Goal: Task Accomplishment & Management: Use online tool/utility

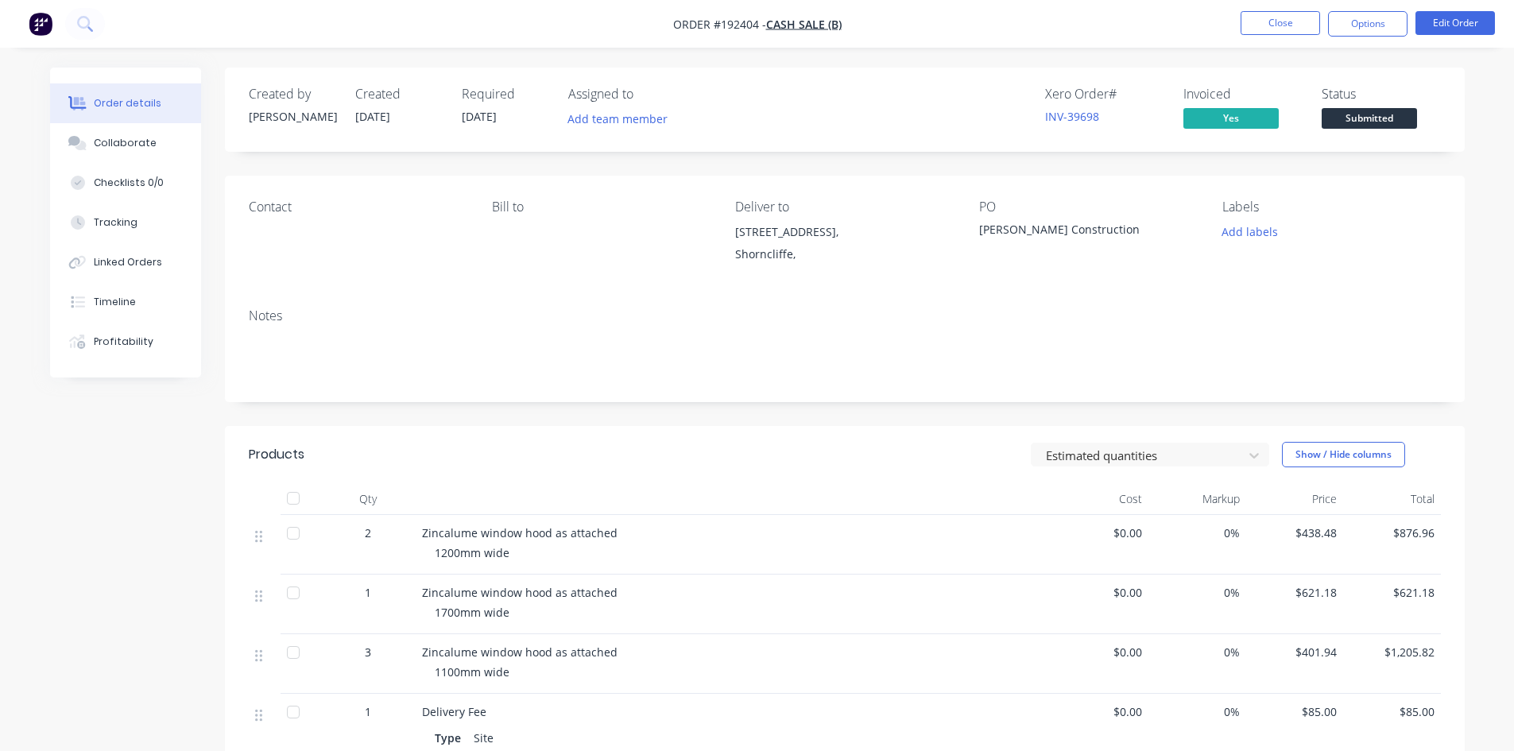
click at [30, 25] on img "button" at bounding box center [41, 24] width 24 height 24
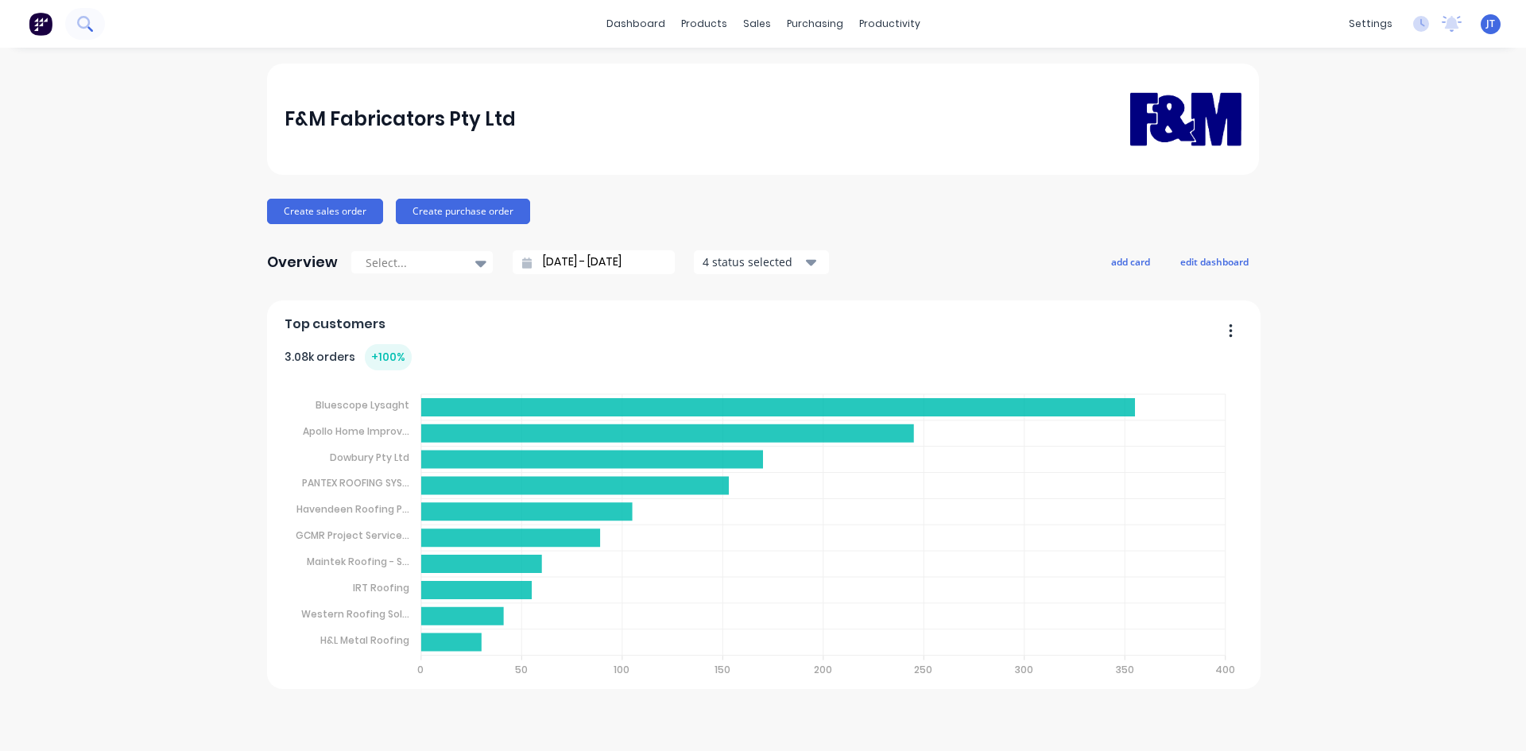
click at [79, 18] on icon at bounding box center [83, 22] width 13 height 13
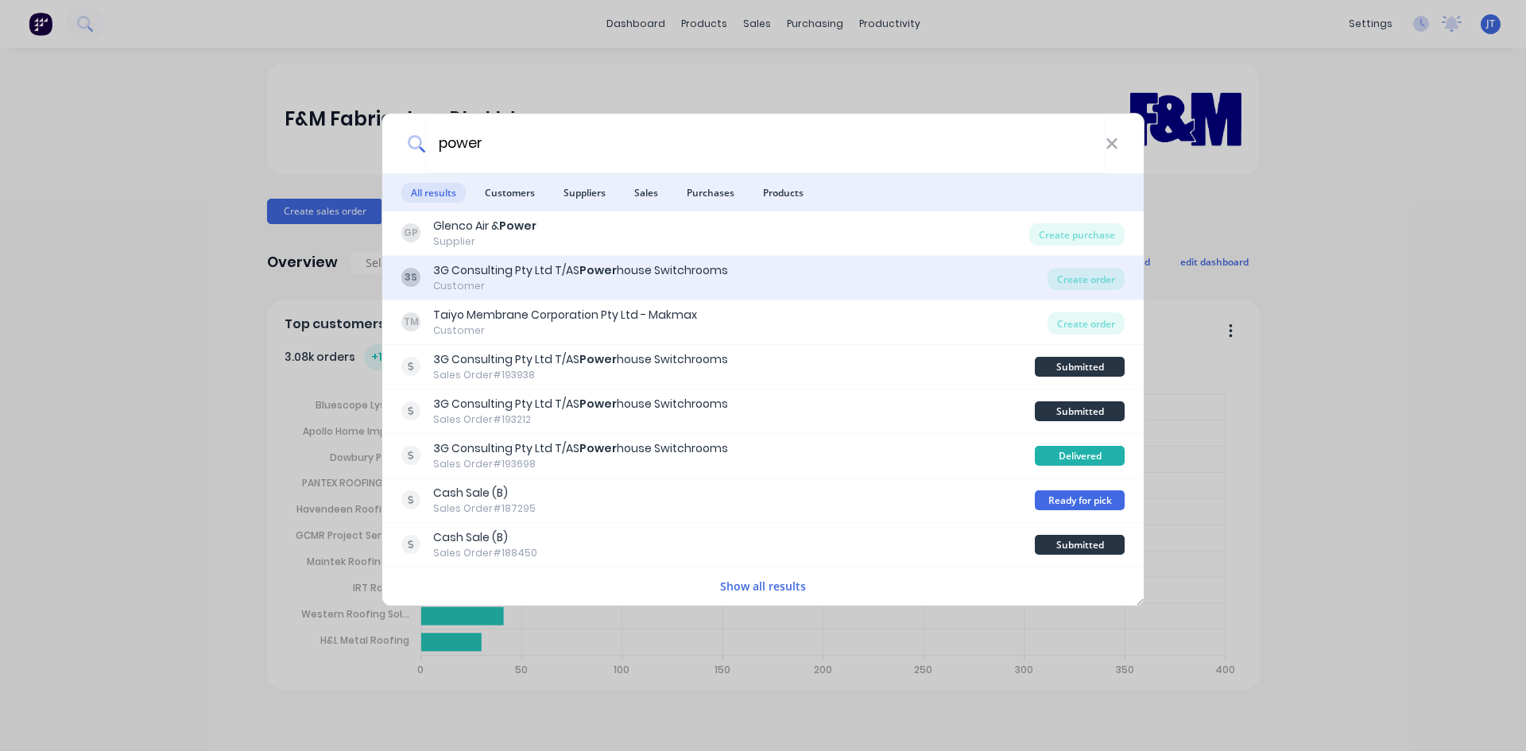
type input "power"
click at [567, 277] on div "3G Consulting Pty Ltd T/AS Power house Switchrooms" at bounding box center [580, 270] width 295 height 17
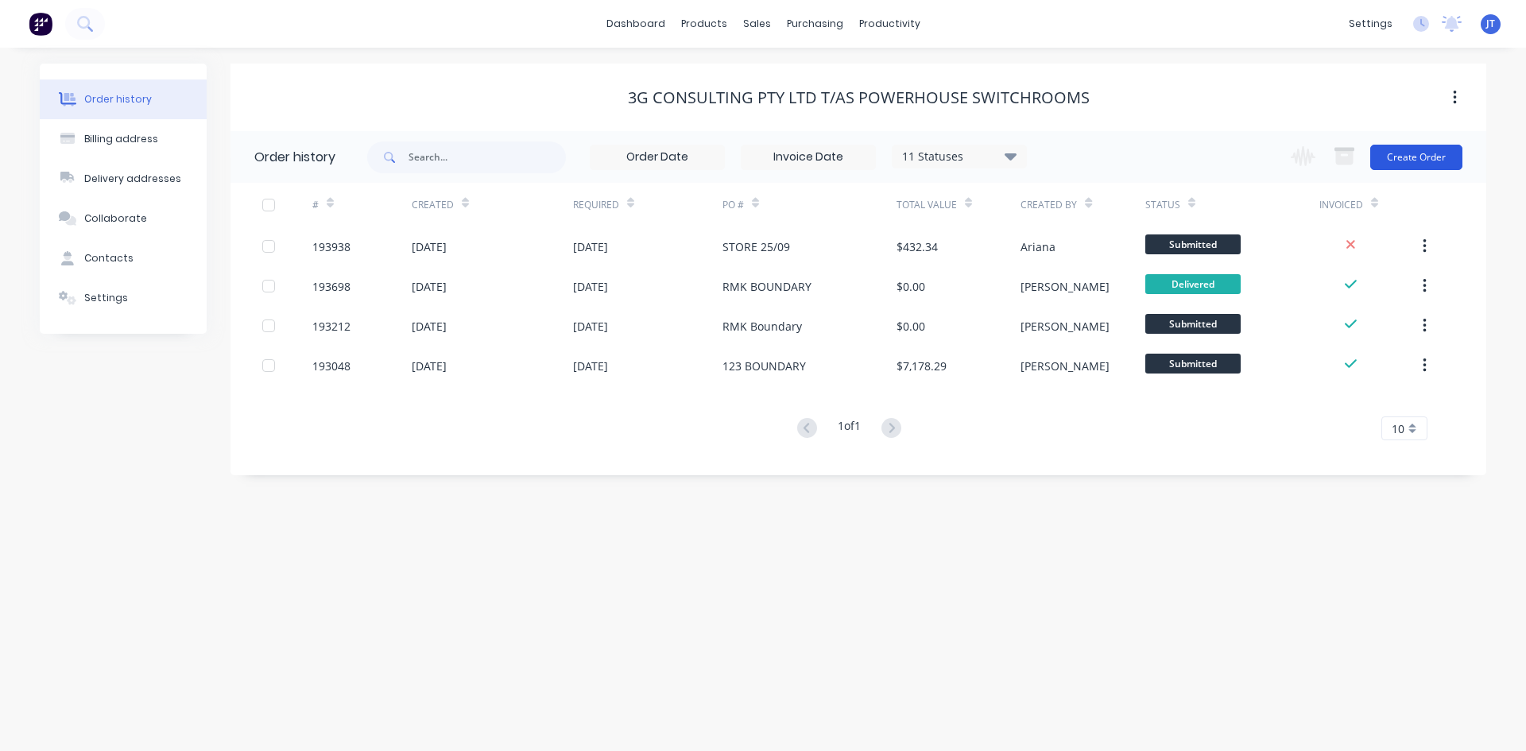
click at [1396, 165] on button "Create Order" at bounding box center [1417, 157] width 92 height 25
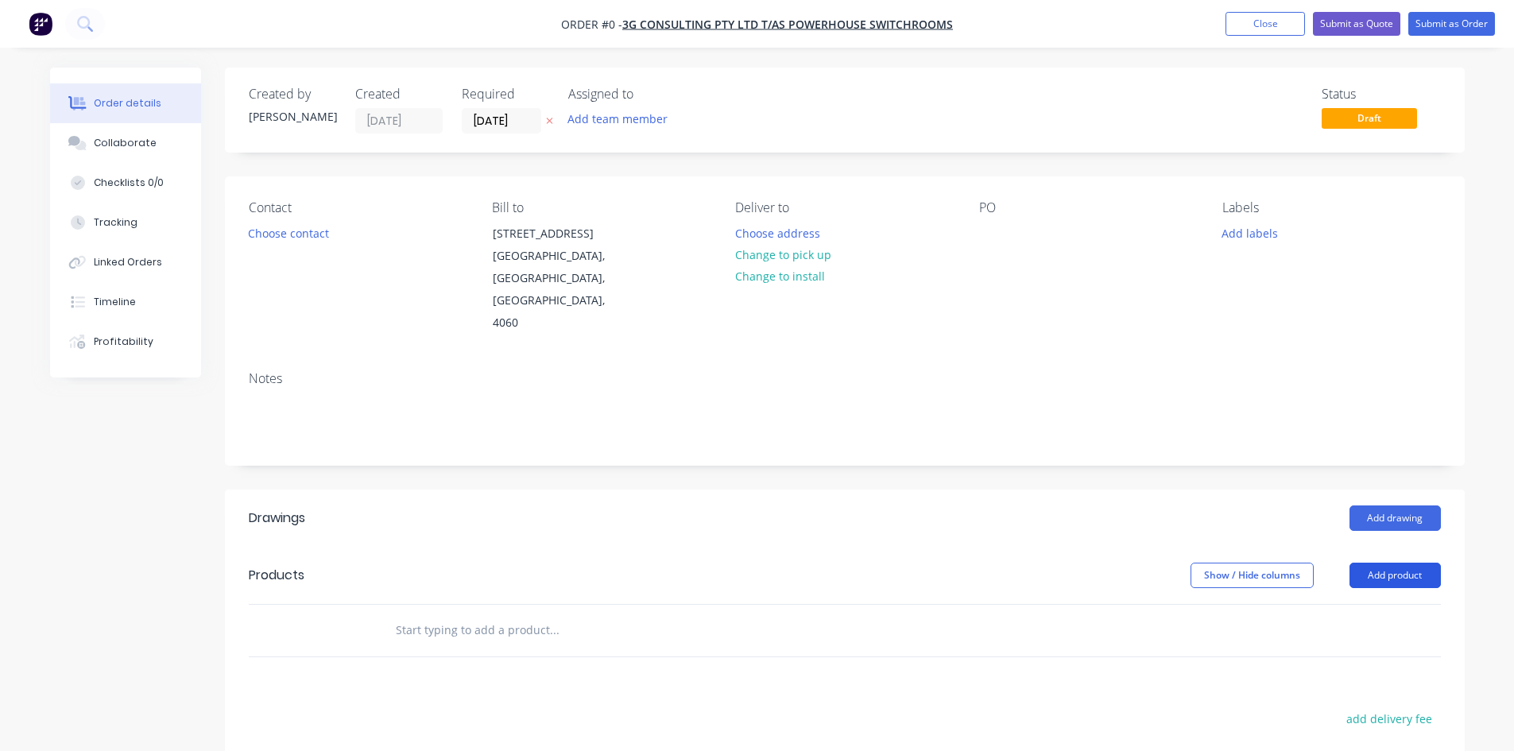
click at [1400, 563] on button "Add product" at bounding box center [1395, 575] width 91 height 25
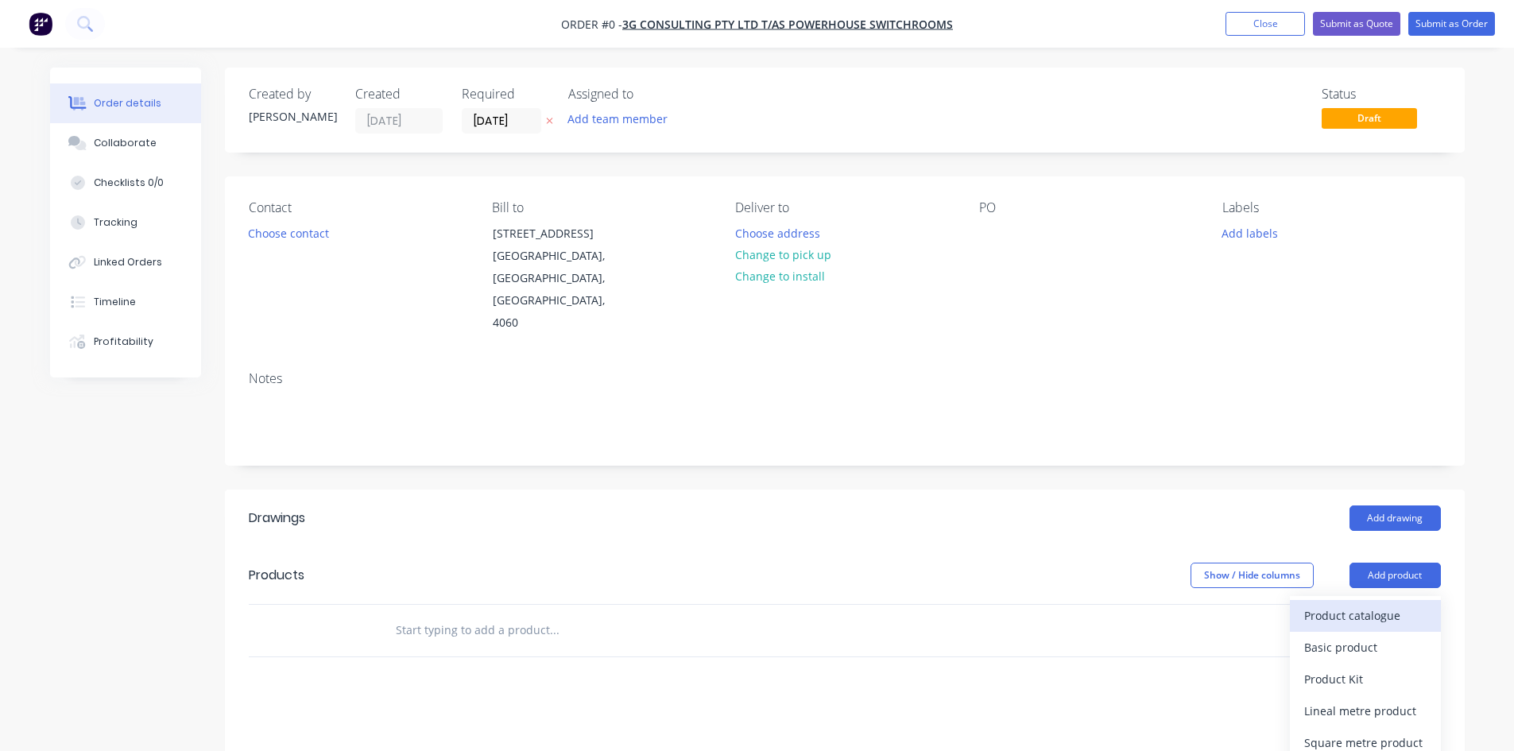
click at [1368, 604] on div "Product catalogue" at bounding box center [1366, 615] width 122 height 23
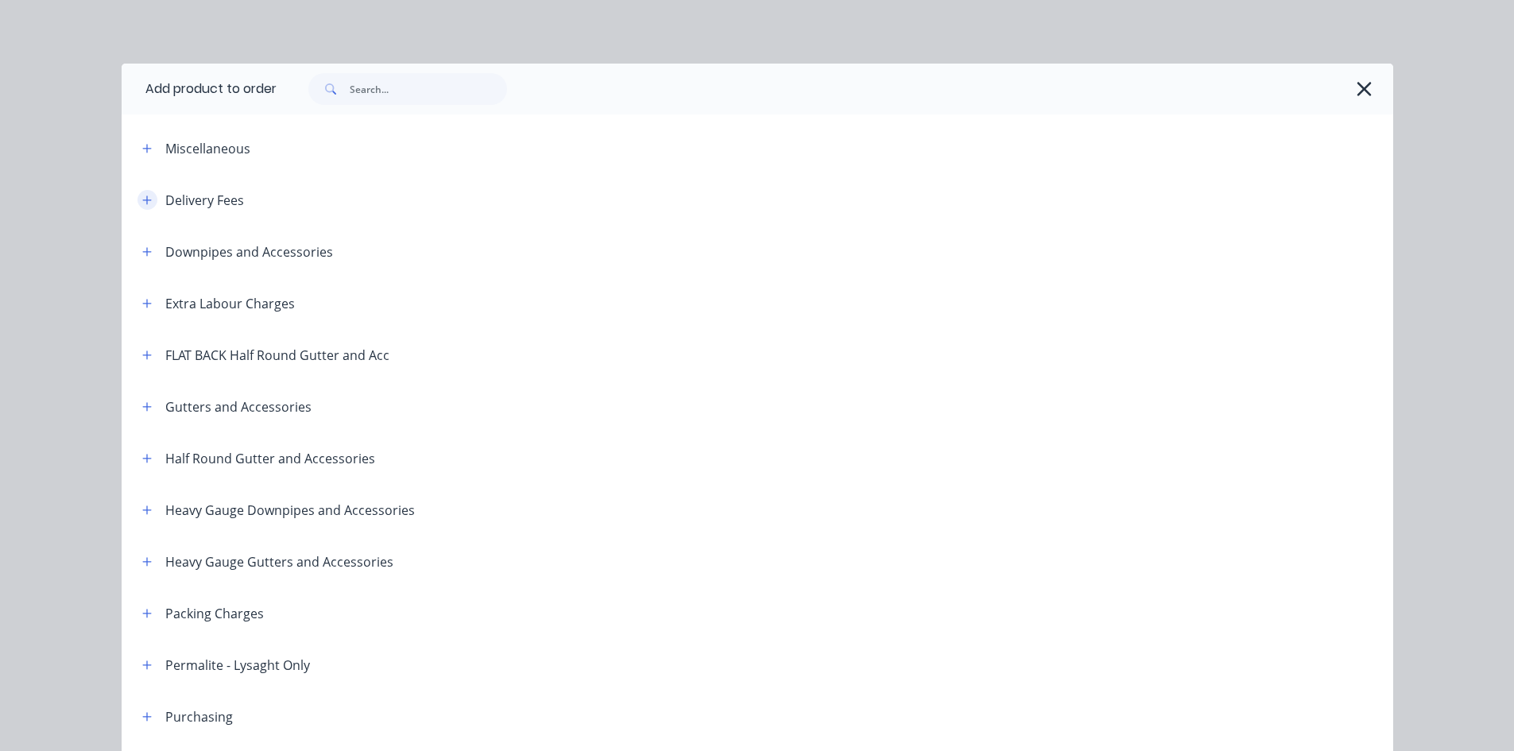
click at [146, 201] on button "button" at bounding box center [148, 200] width 20 height 20
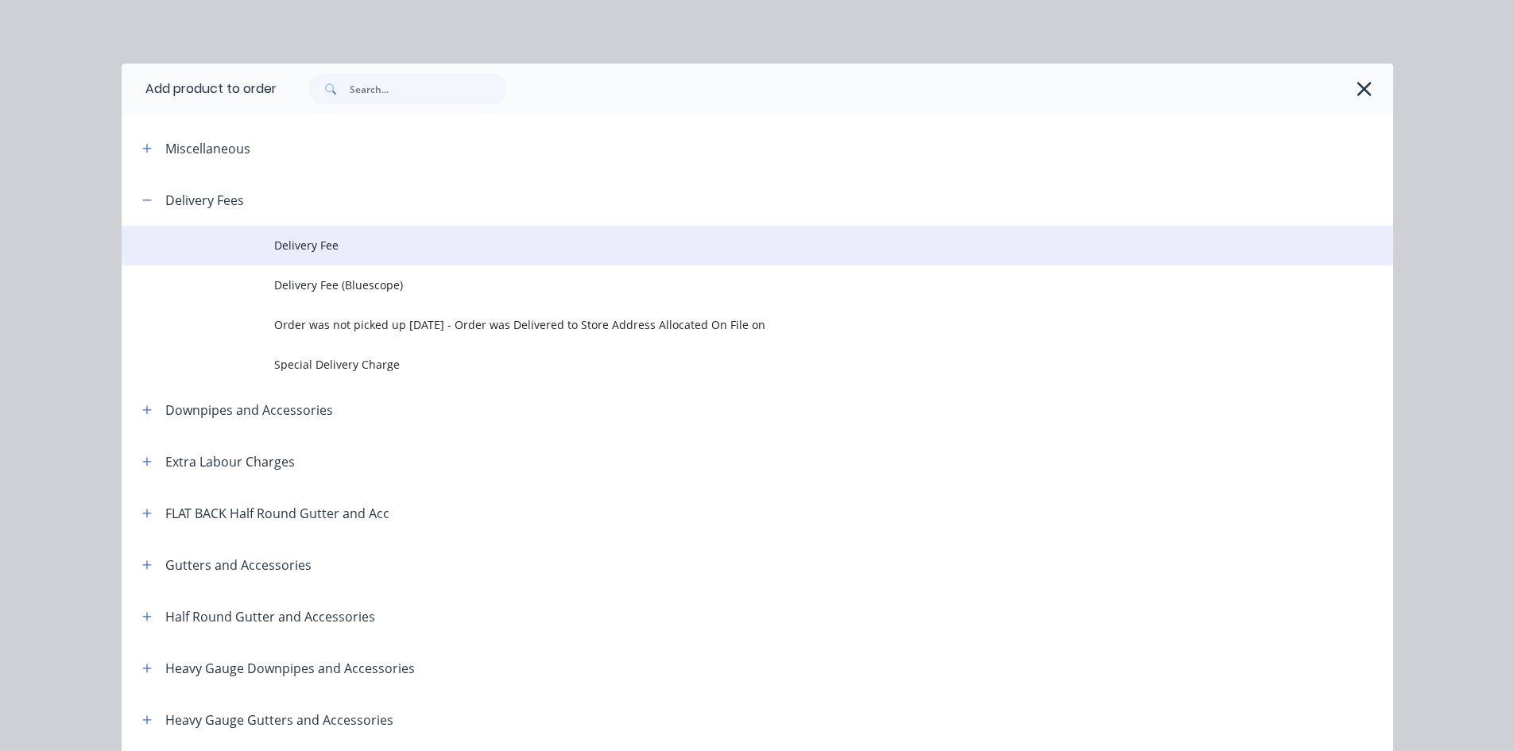
click at [386, 250] on span "Delivery Fee" at bounding box center [721, 245] width 895 height 17
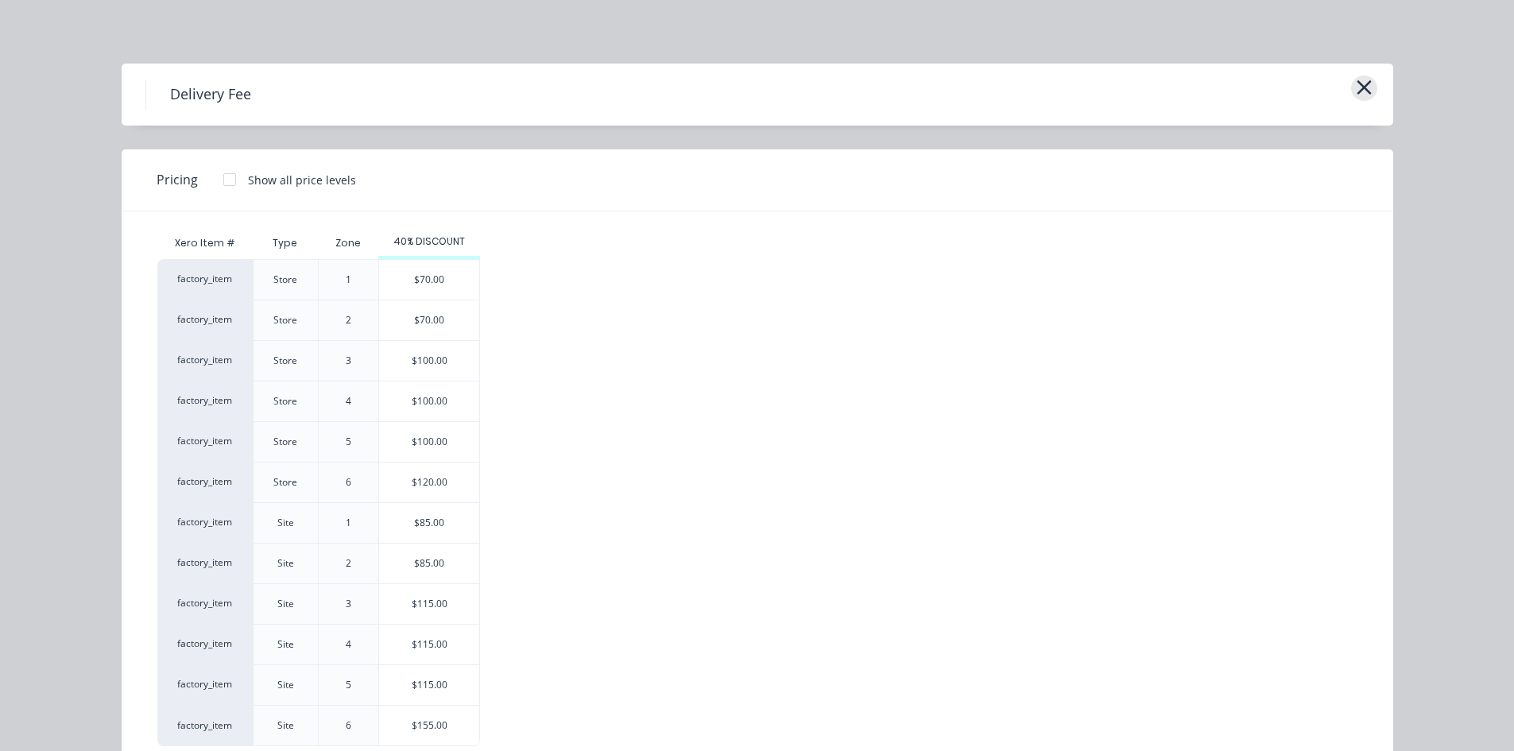
click at [1356, 89] on icon "button" at bounding box center [1364, 87] width 17 height 22
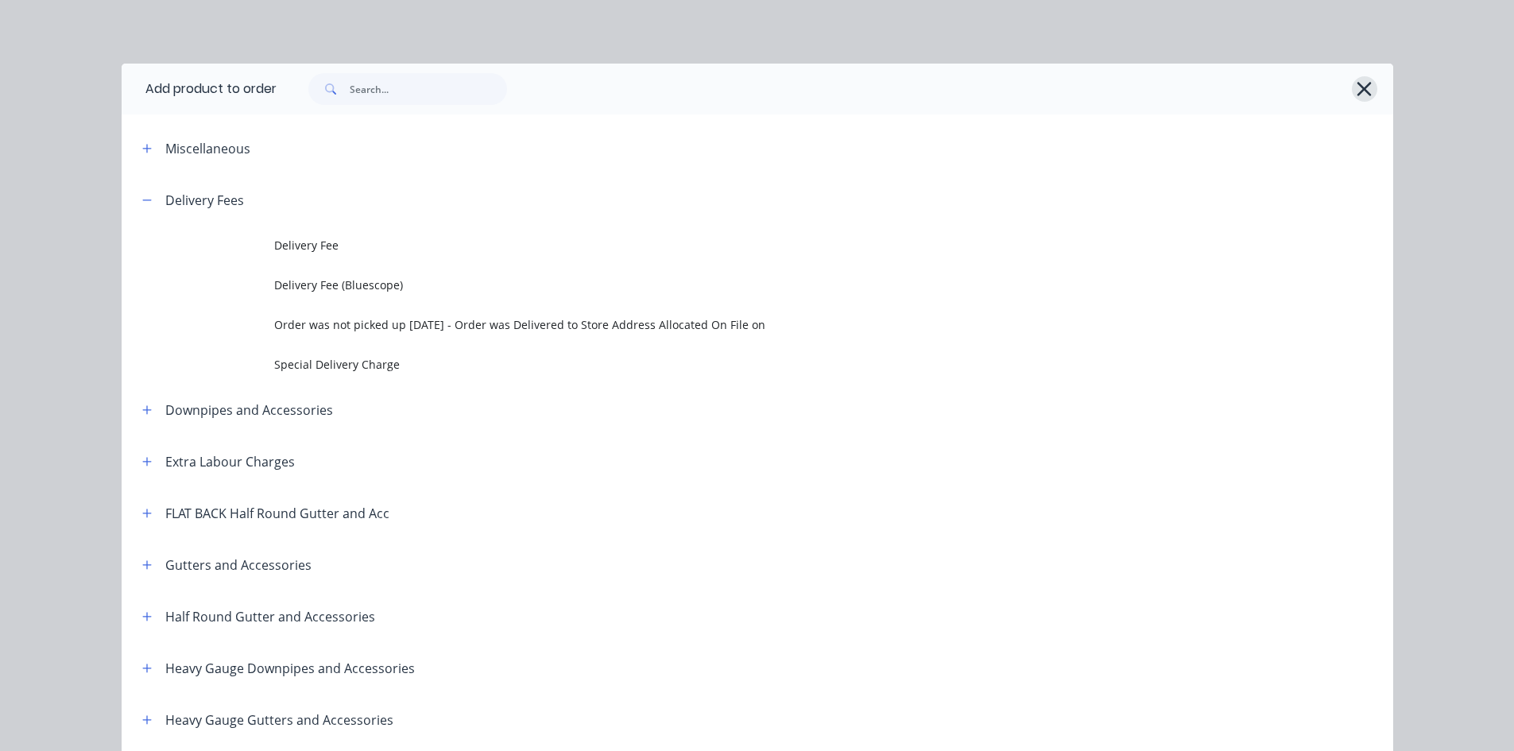
click at [1356, 91] on icon "button" at bounding box center [1364, 89] width 17 height 22
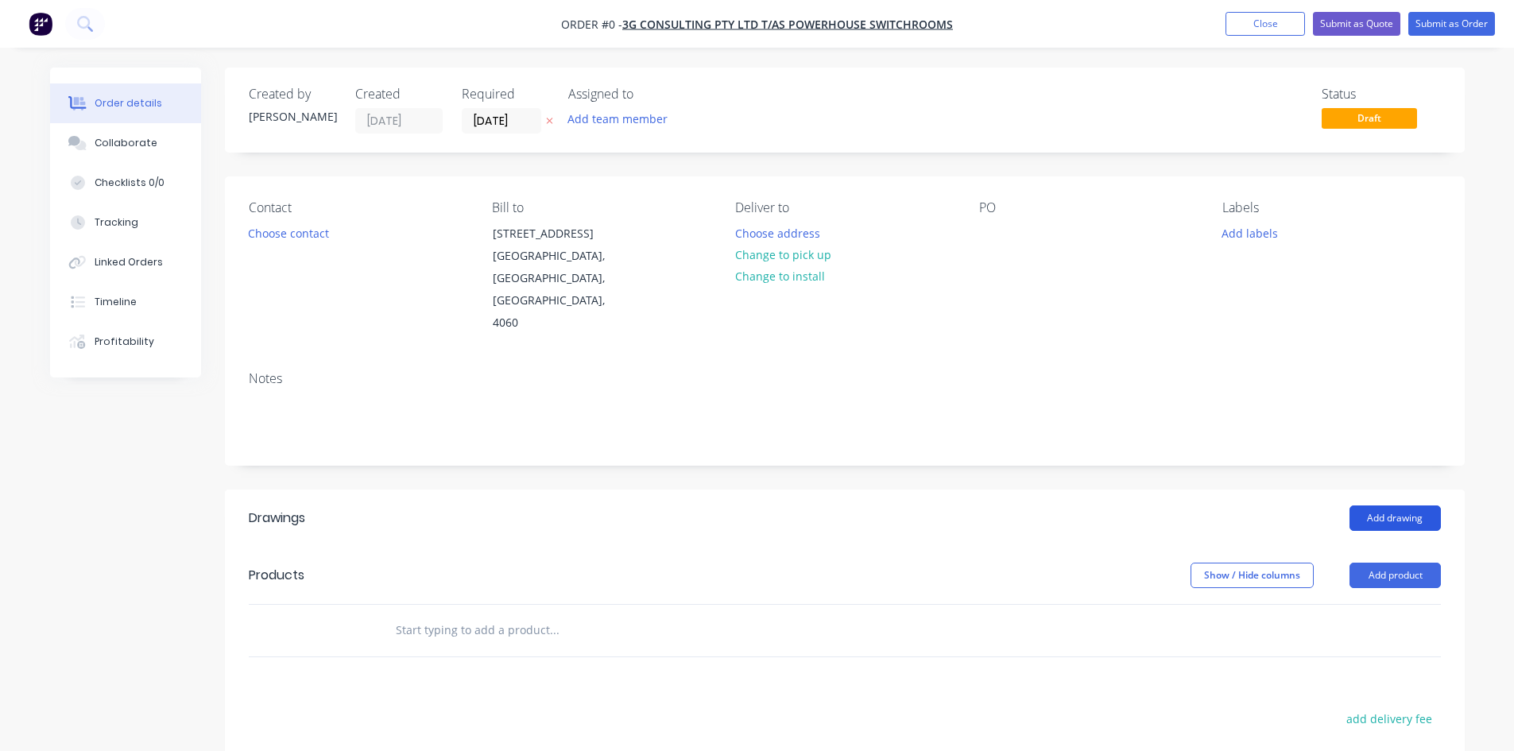
click at [1418, 506] on button "Add drawing" at bounding box center [1395, 518] width 91 height 25
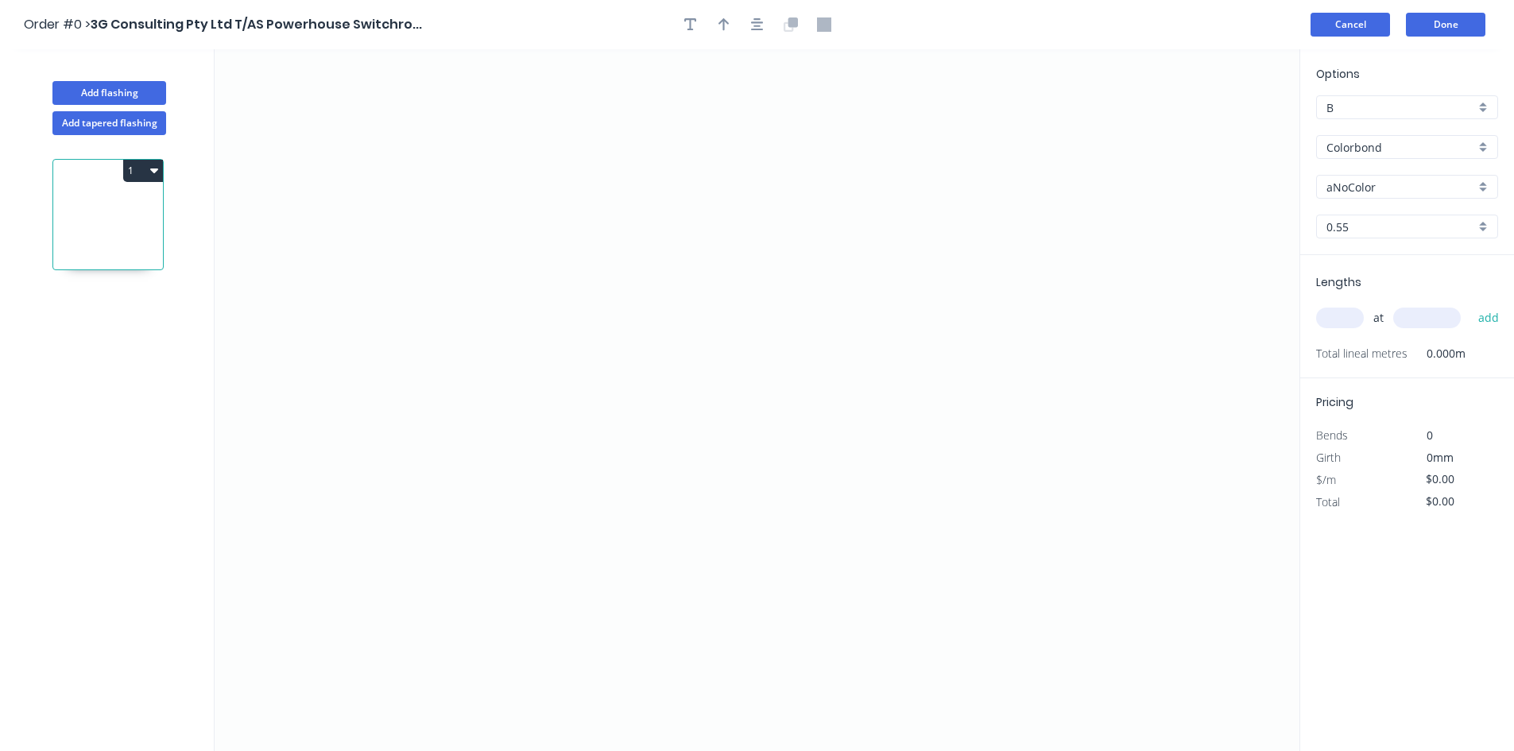
click at [1362, 16] on button "Cancel" at bounding box center [1350, 25] width 79 height 24
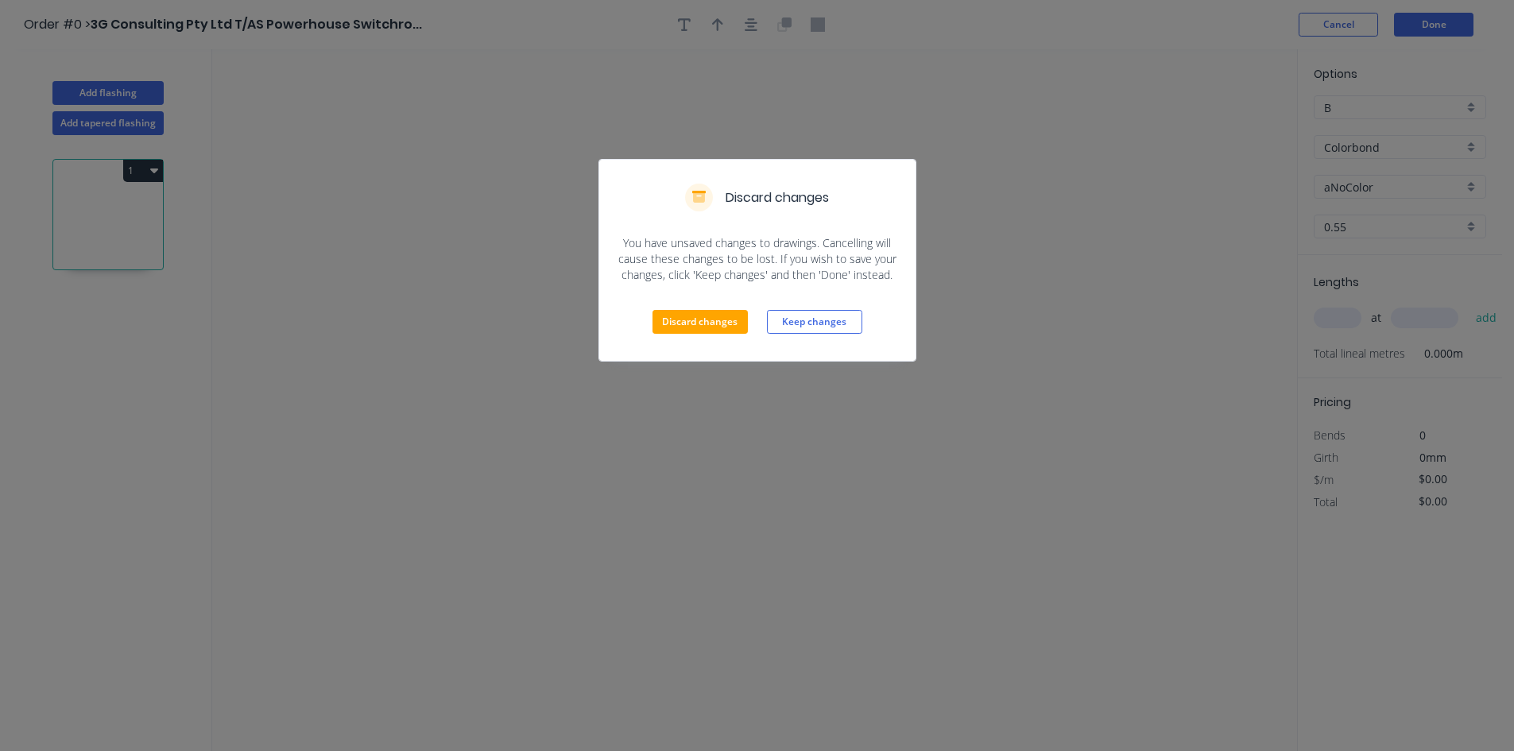
click at [686, 309] on div "Discard changes Keep changes" at bounding box center [757, 322] width 316 height 78
click at [685, 312] on button "Discard changes" at bounding box center [700, 322] width 95 height 24
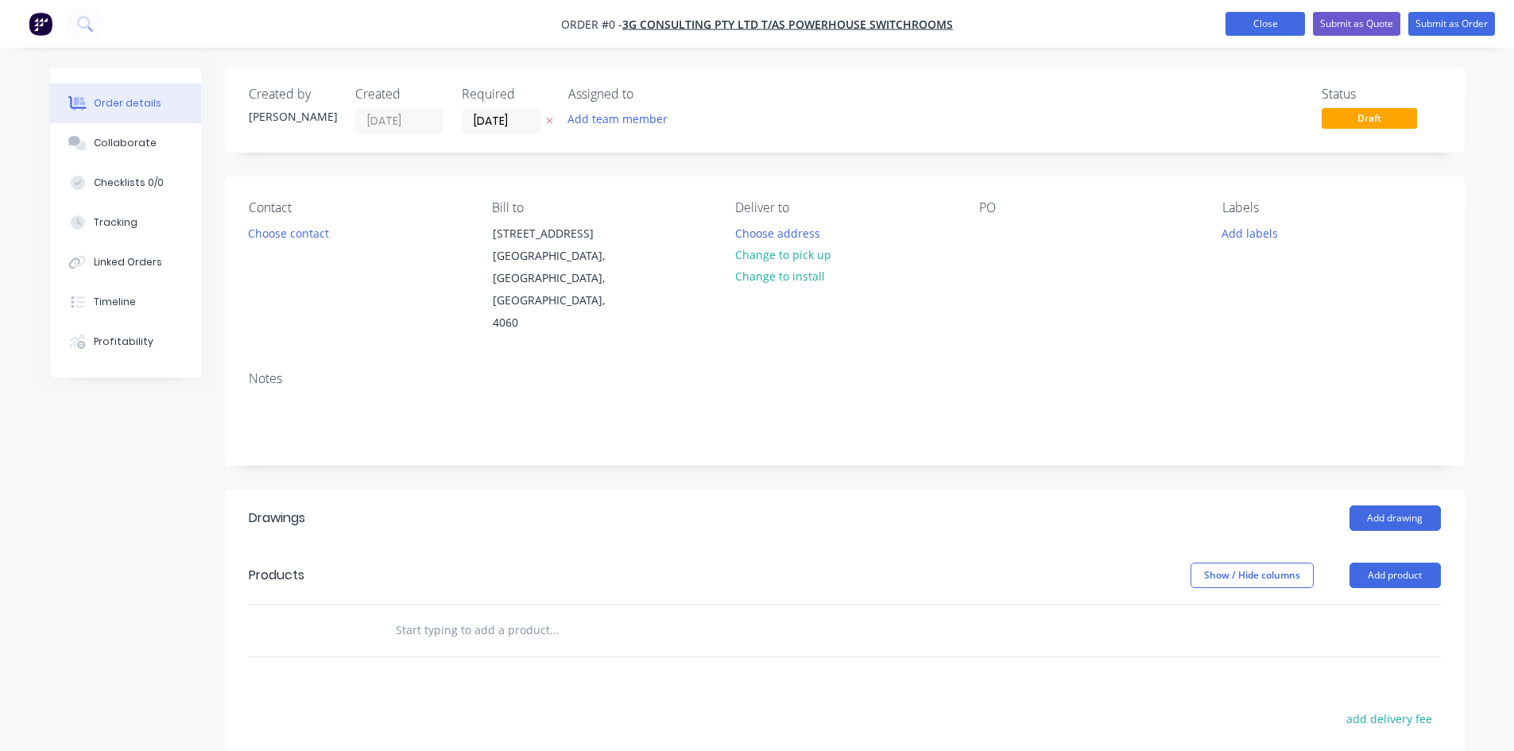
click at [1247, 23] on button "Close" at bounding box center [1265, 24] width 79 height 24
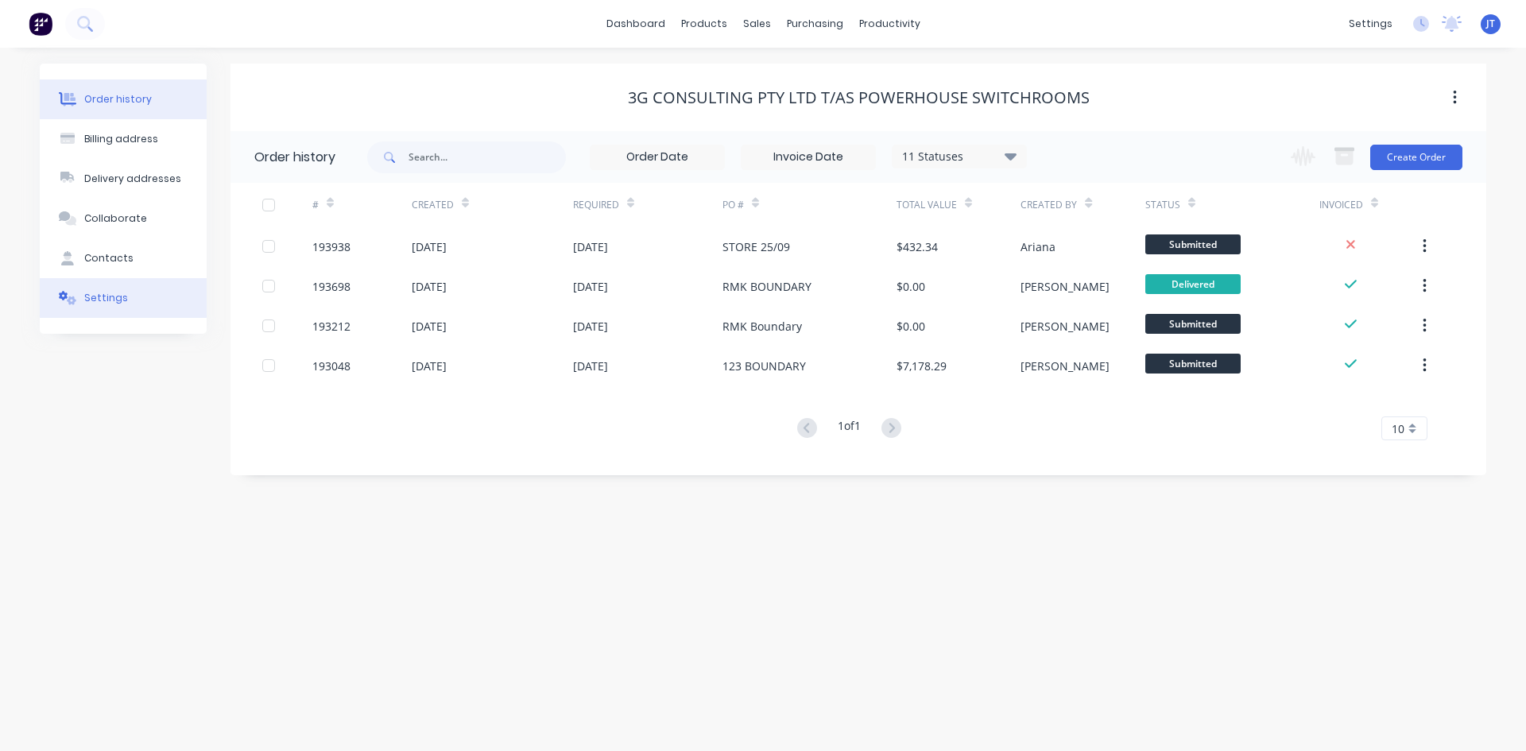
click at [146, 289] on button "Settings" at bounding box center [123, 298] width 167 height 40
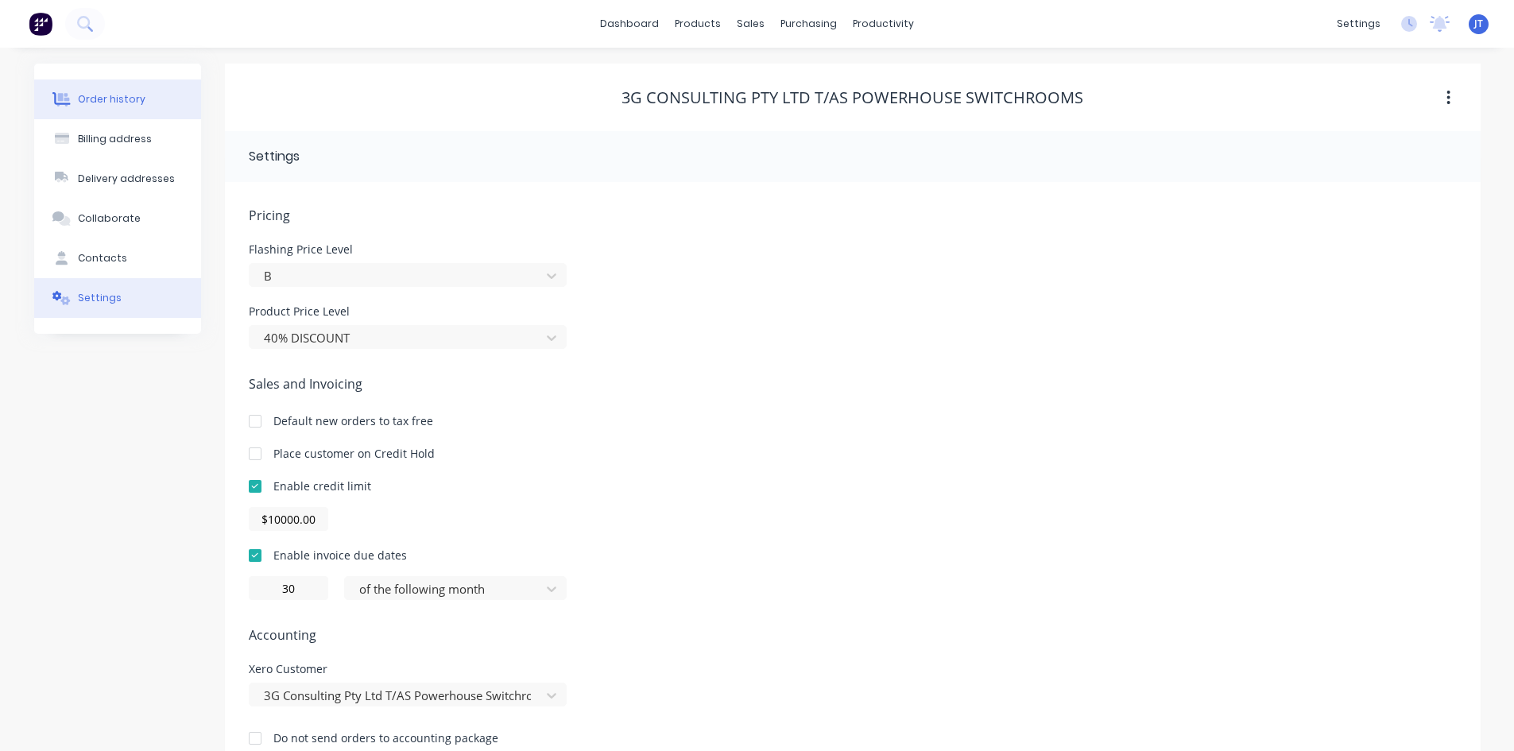
click at [126, 107] on button "Order history" at bounding box center [117, 99] width 167 height 40
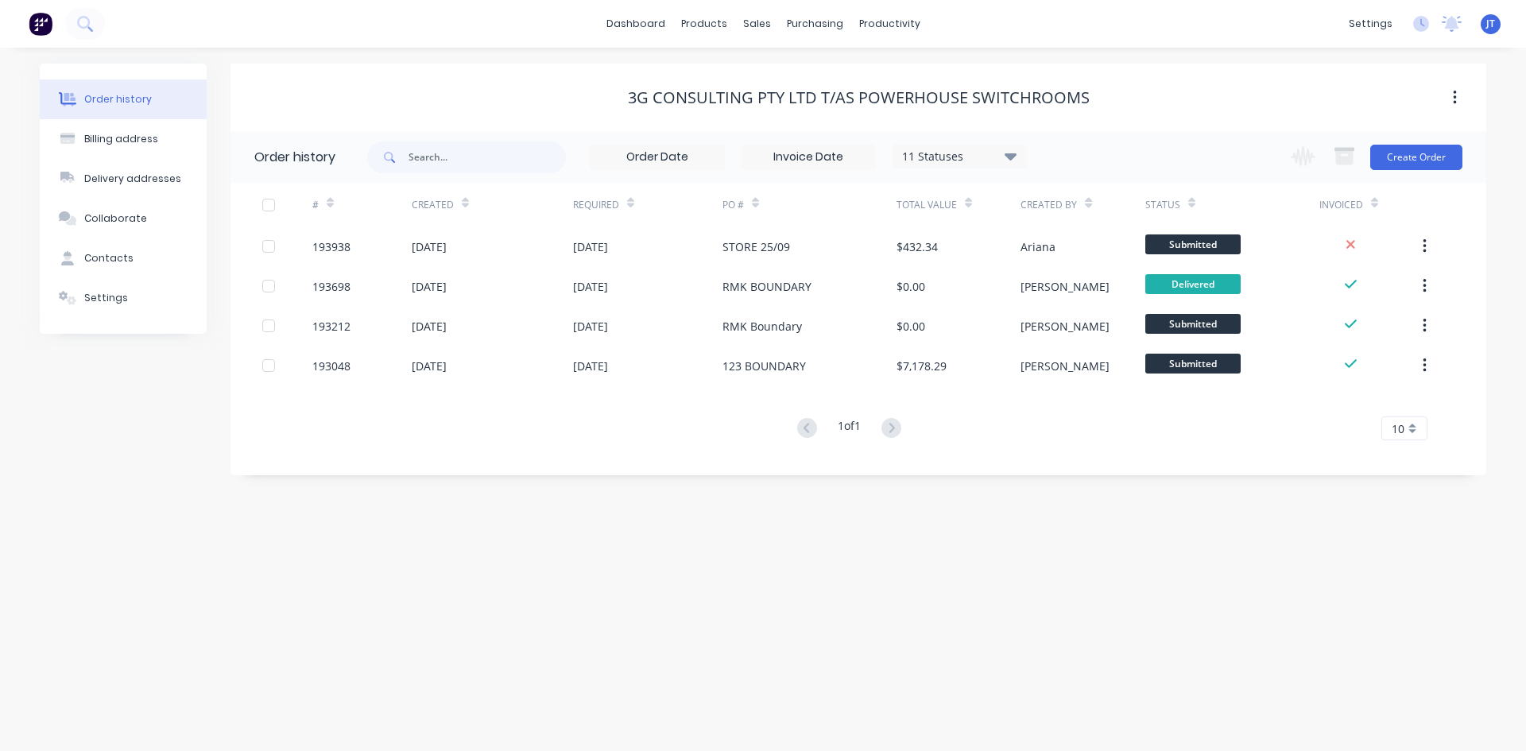
click at [25, 10] on button at bounding box center [40, 24] width 33 height 32
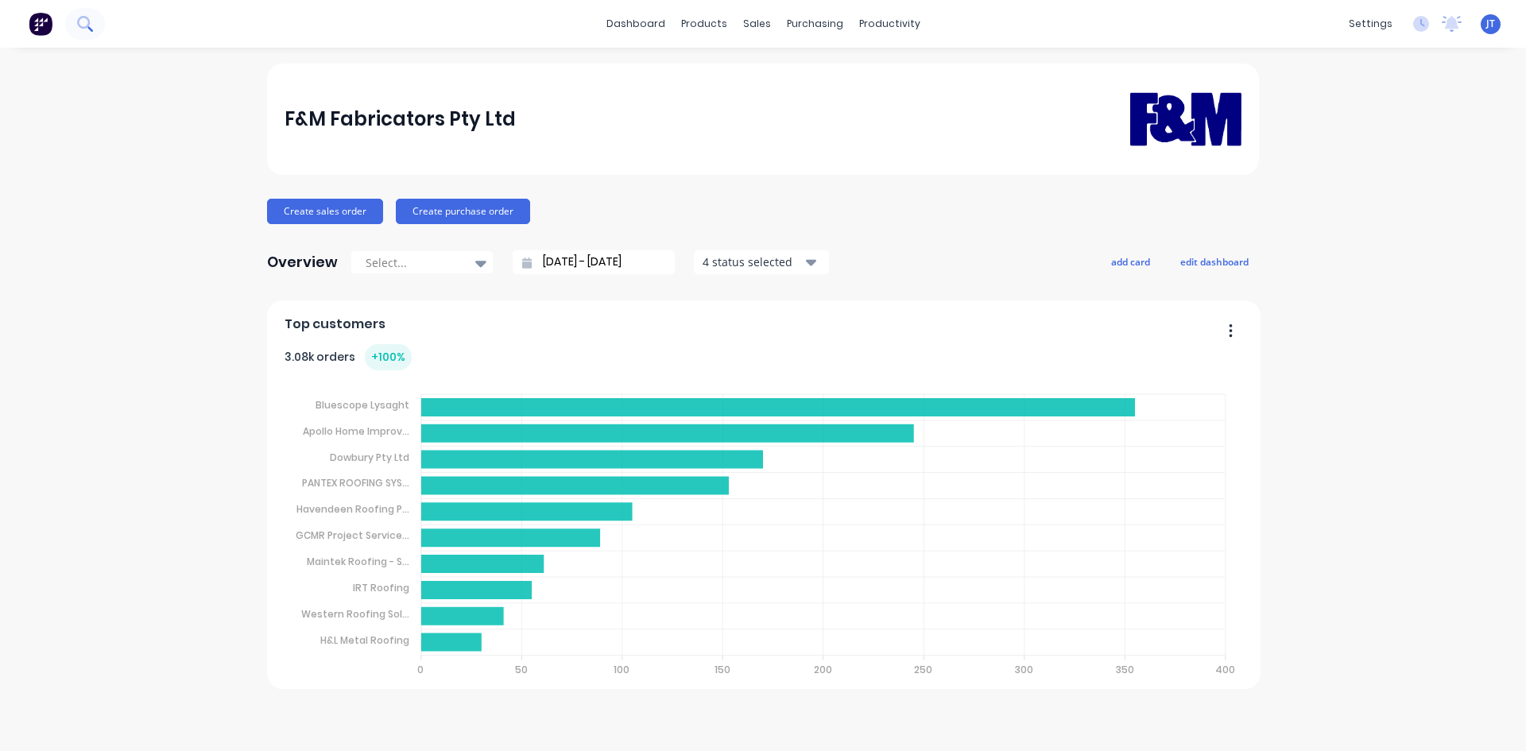
click at [92, 23] on icon at bounding box center [84, 23] width 15 height 15
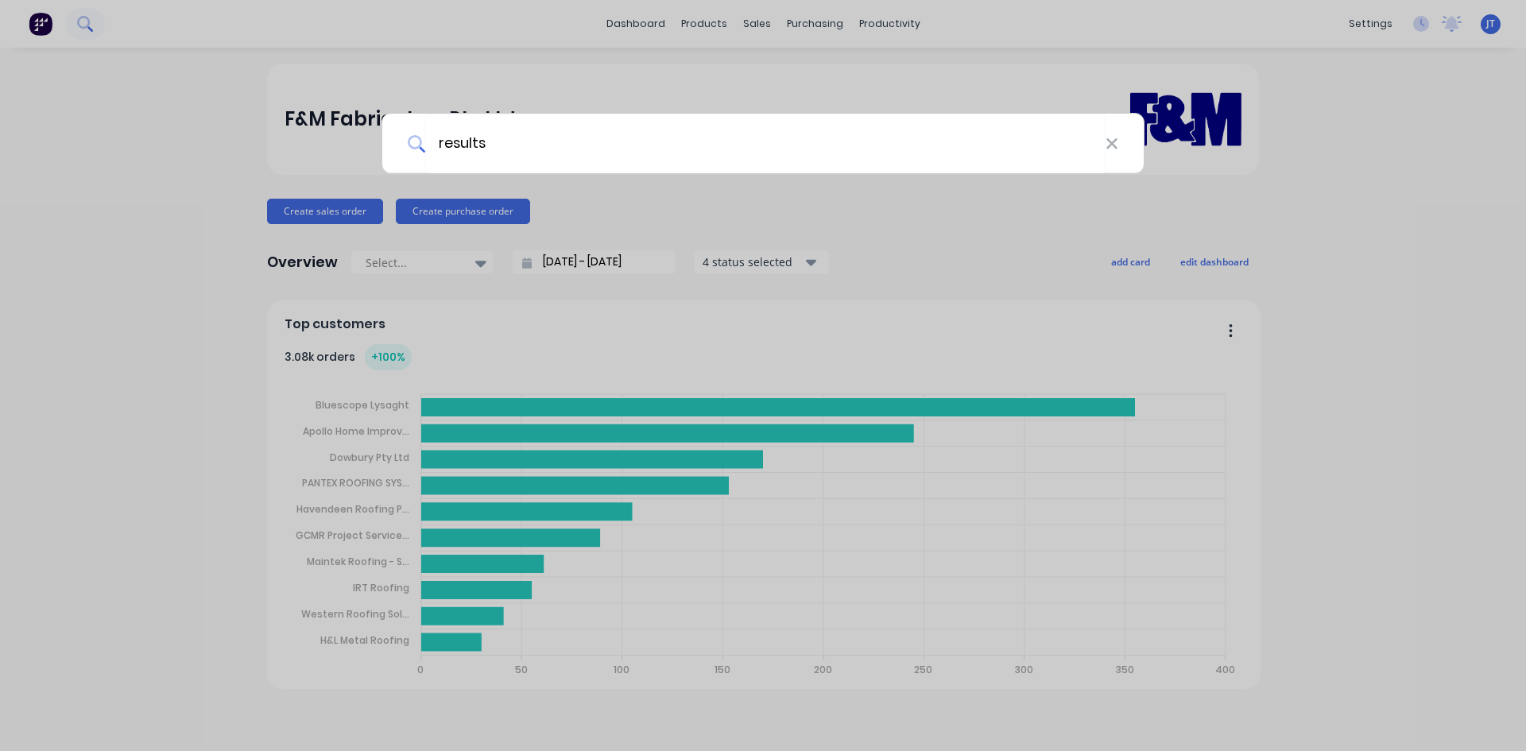
type input "results"
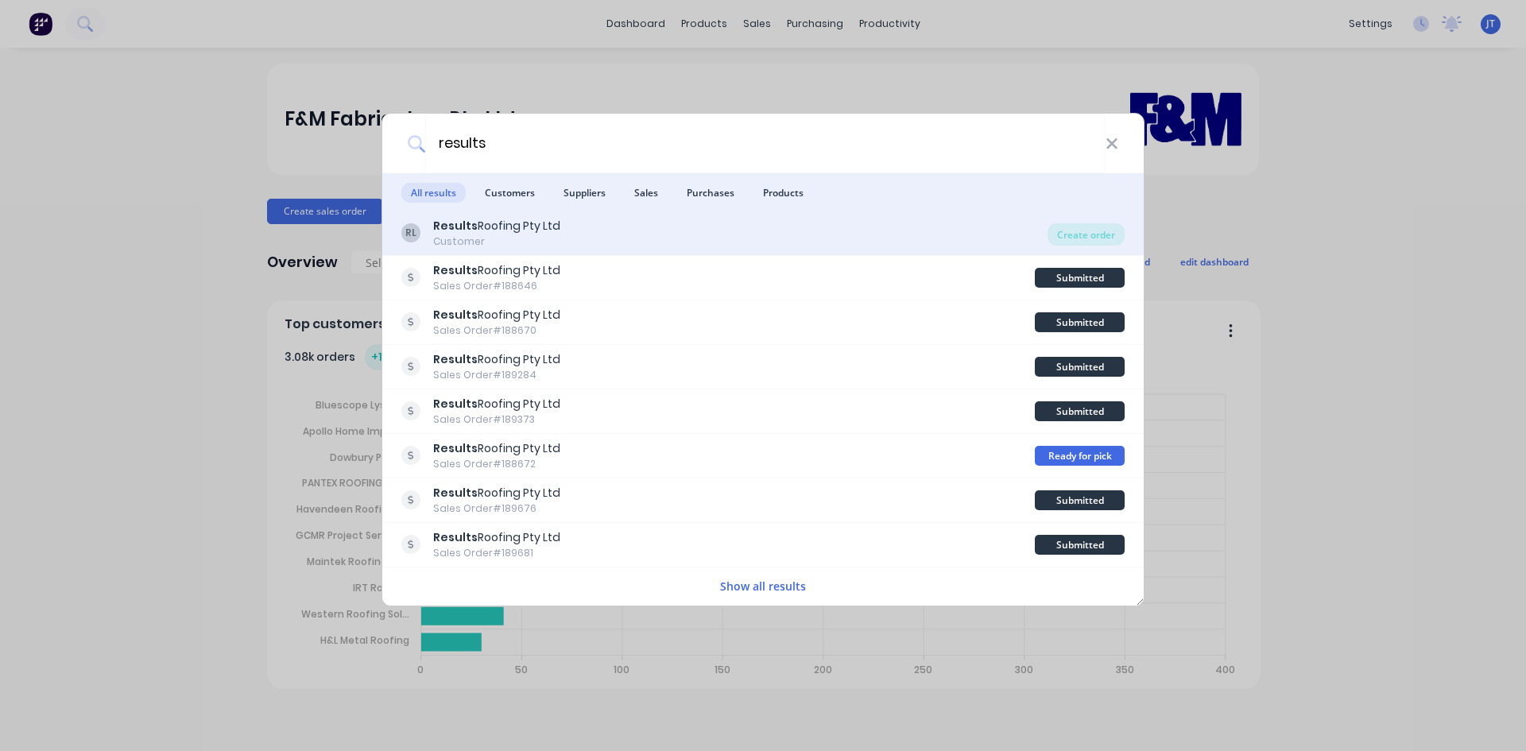
click at [661, 232] on div "RL Results Roofing Pty Ltd Customer" at bounding box center [724, 233] width 646 height 31
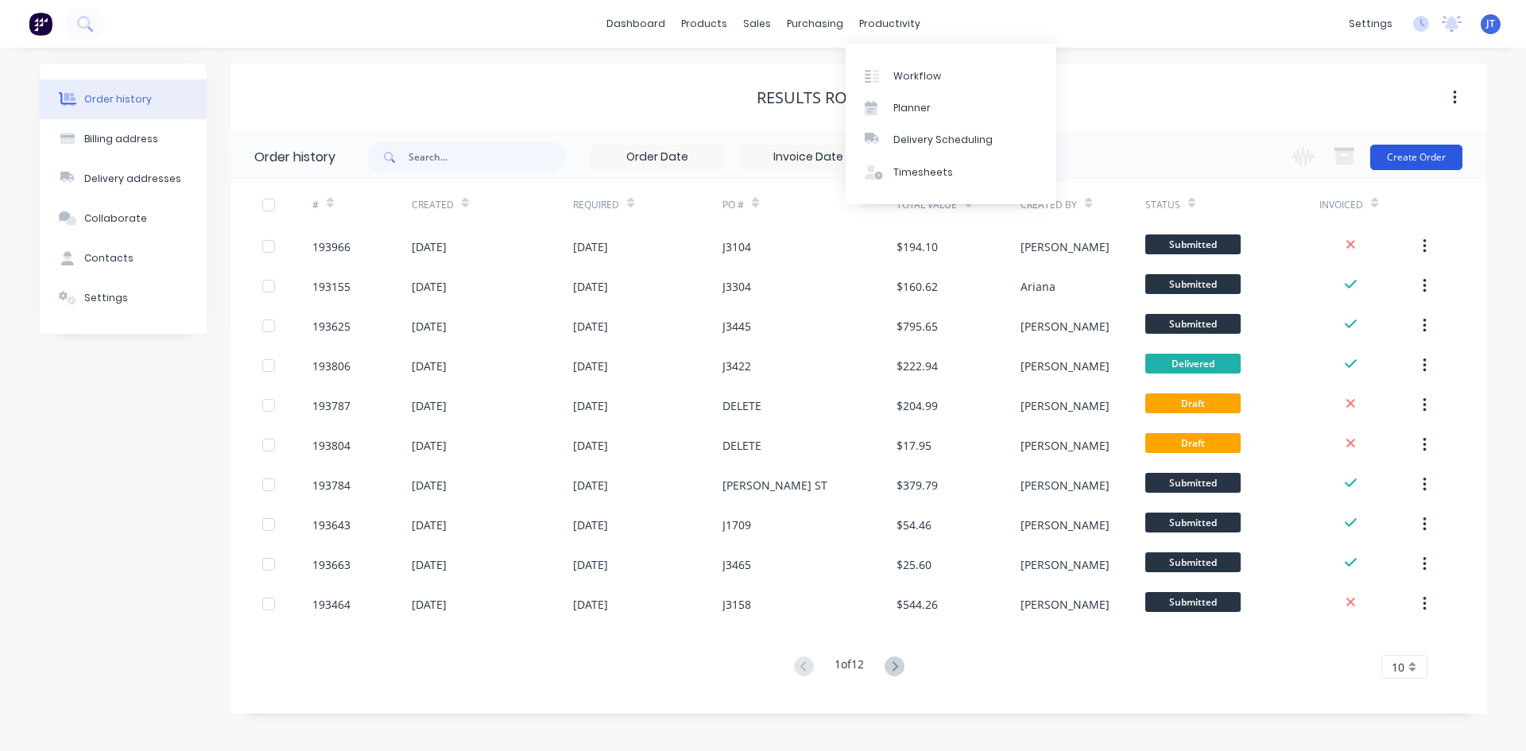
click at [1434, 145] on button "Create Order" at bounding box center [1417, 157] width 92 height 25
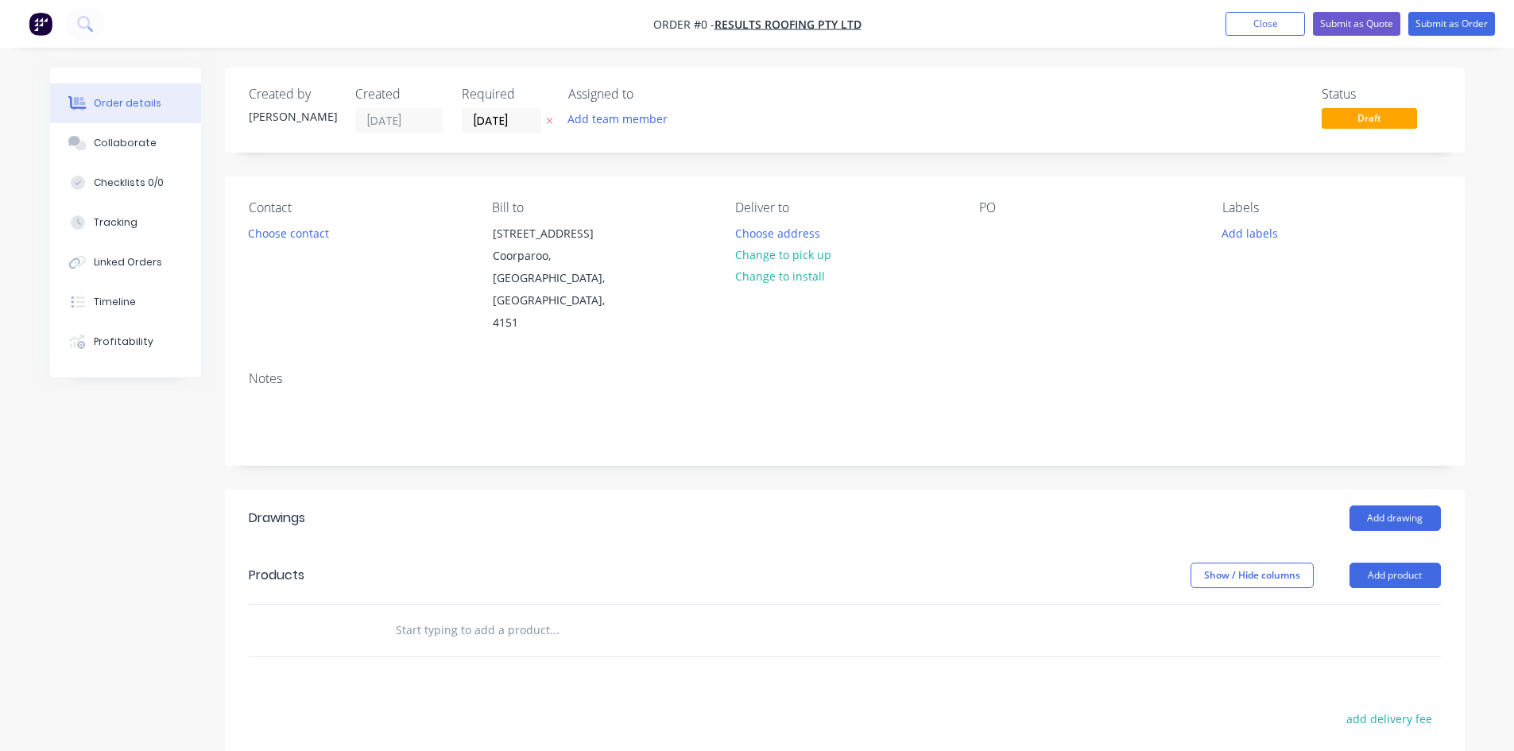
drag, startPoint x: 483, startPoint y: 587, endPoint x: 490, endPoint y: 573, distance: 15.7
click at [483, 615] on input "text" at bounding box center [554, 631] width 318 height 32
type input "3mm Ally curved section as per detail"
click at [521, 665] on button "Add 3mm Ally curved section as per detail to order" at bounding box center [639, 690] width 477 height 51
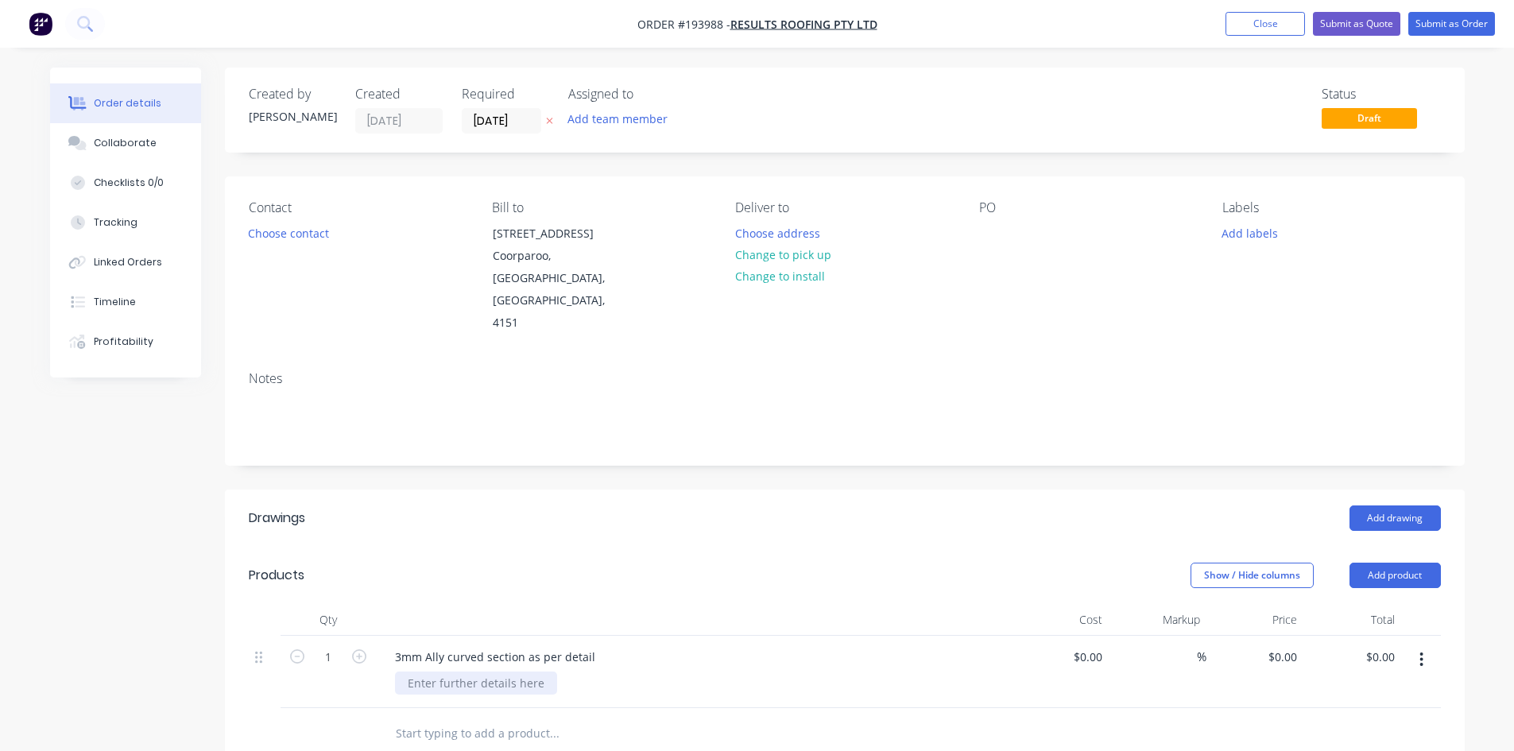
click at [527, 672] on div at bounding box center [476, 683] width 162 height 23
click at [622, 419] on div "Notes" at bounding box center [845, 412] width 1240 height 107
click at [503, 120] on input "[DATE]" at bounding box center [502, 121] width 78 height 24
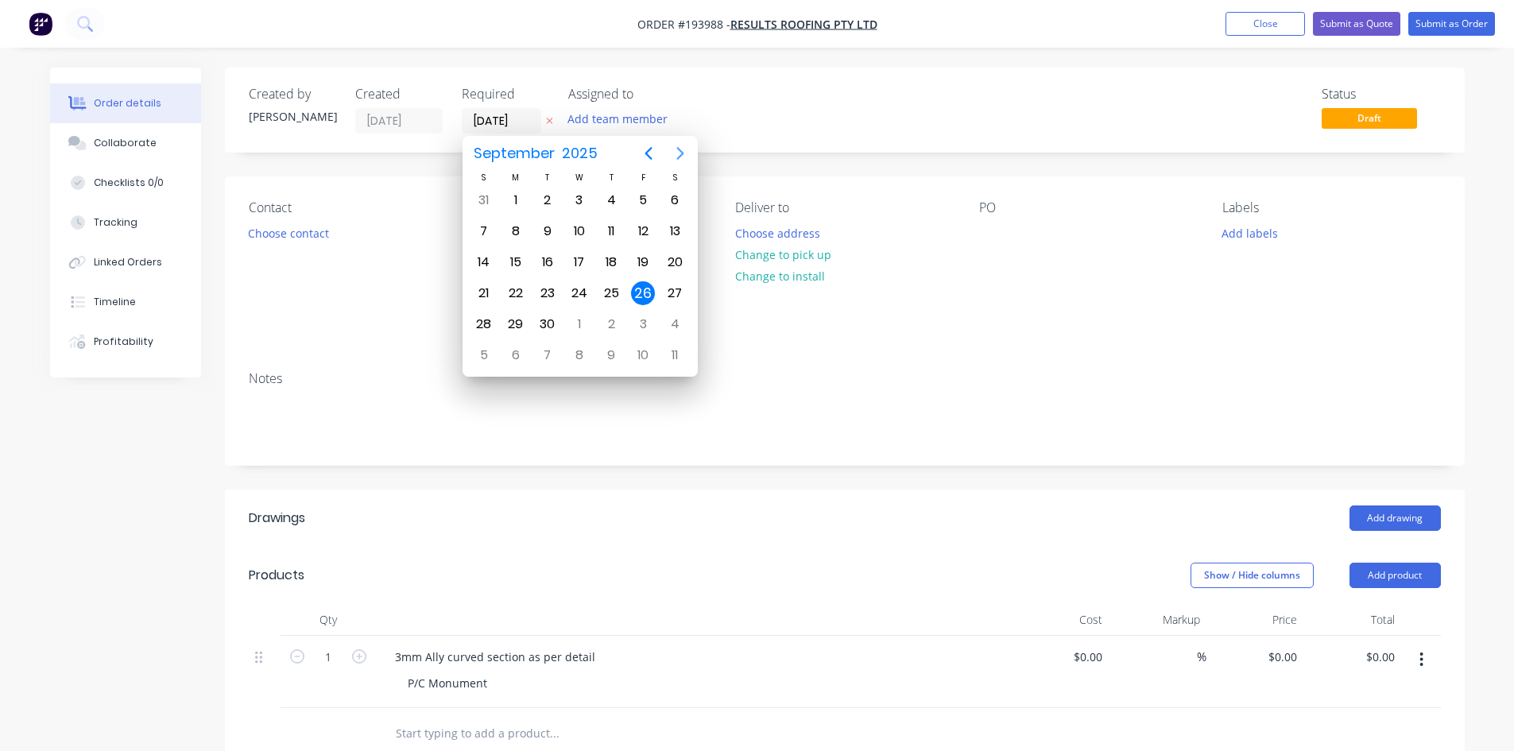
click at [676, 158] on icon "Next page" at bounding box center [680, 153] width 19 height 19
click at [649, 144] on icon "Previous page" at bounding box center [648, 153] width 19 height 19
click at [669, 152] on button "Next page" at bounding box center [681, 154] width 32 height 32
click at [632, 259] on div "17" at bounding box center [643, 262] width 24 height 24
type input "[DATE]"
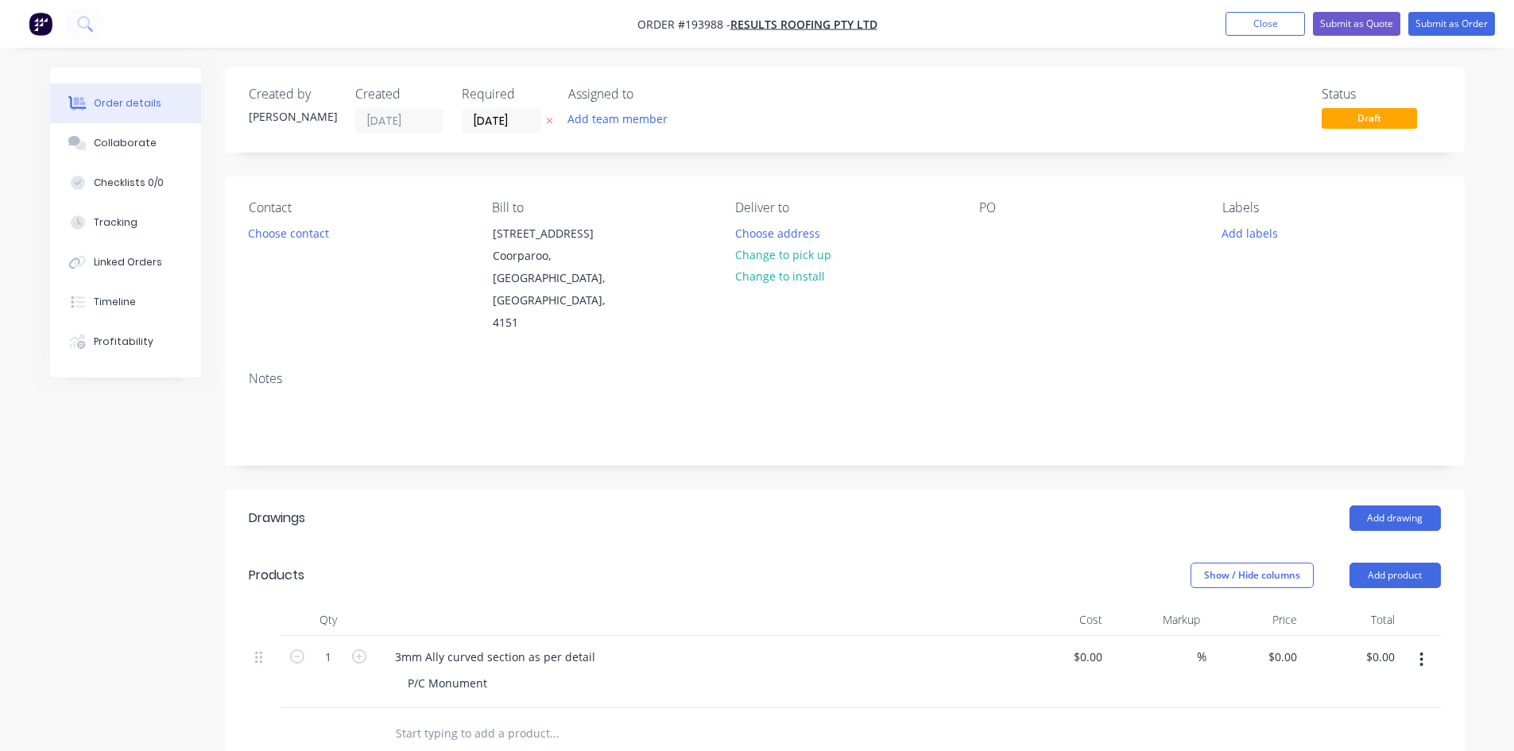
click at [976, 235] on div "Contact Choose contact Bill to [STREET_ADDRESS] Deliver to Choose address Chang…" at bounding box center [845, 267] width 1240 height 182
click at [983, 235] on div at bounding box center [991, 233] width 25 height 23
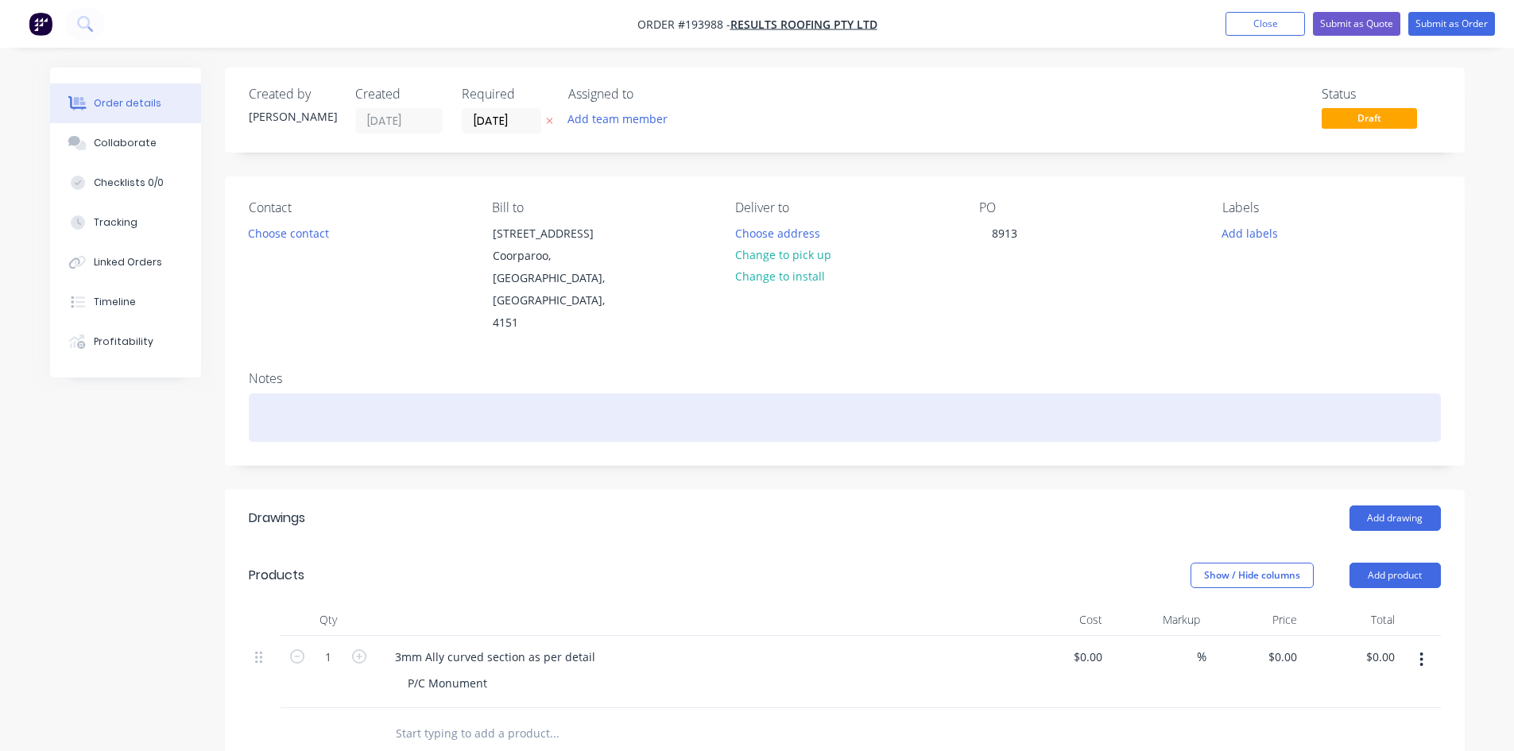
click at [837, 396] on div at bounding box center [845, 418] width 1192 height 48
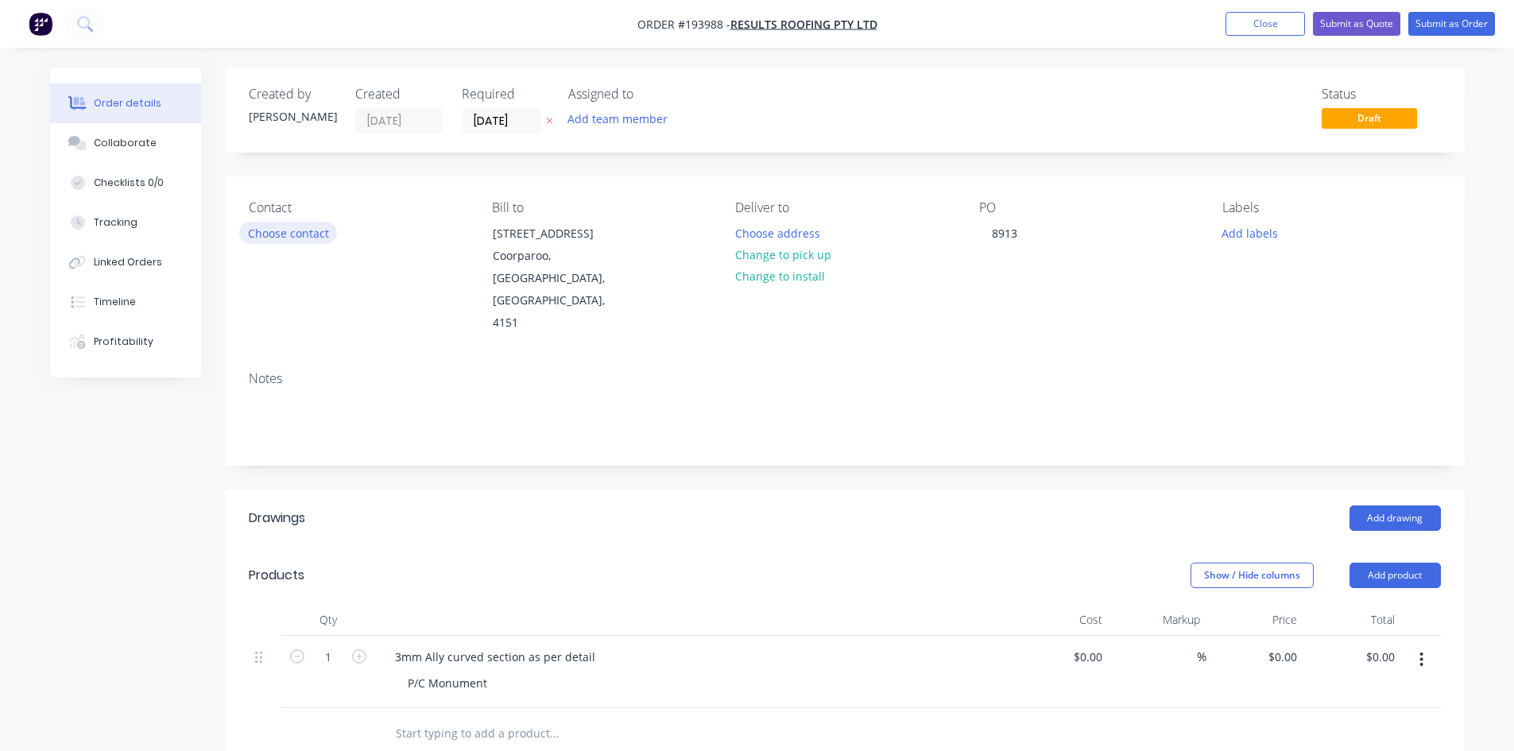
click at [299, 238] on button "Choose contact" at bounding box center [288, 232] width 98 height 21
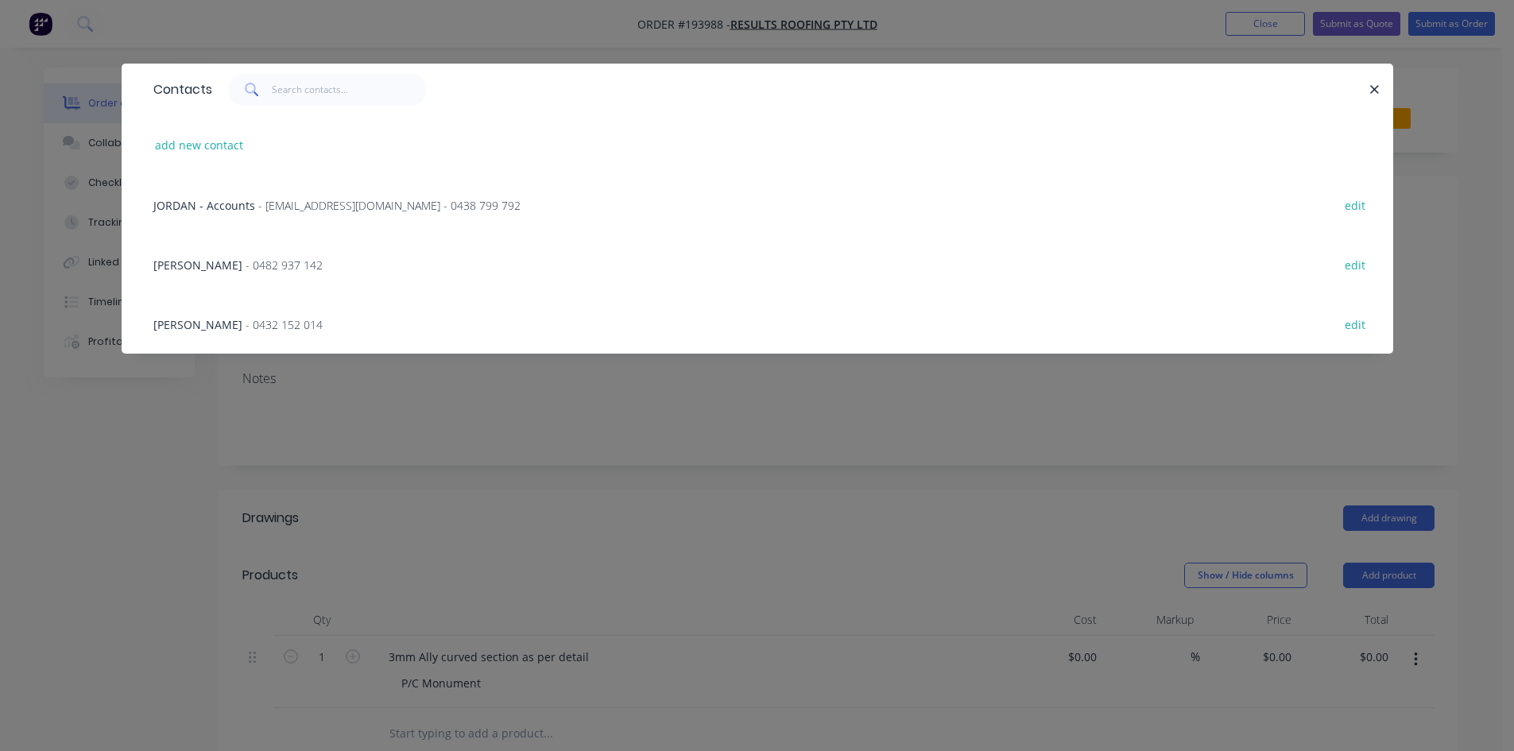
click at [217, 336] on div "[PERSON_NAME] - 0432 152 014 edit" at bounding box center [757, 324] width 1224 height 60
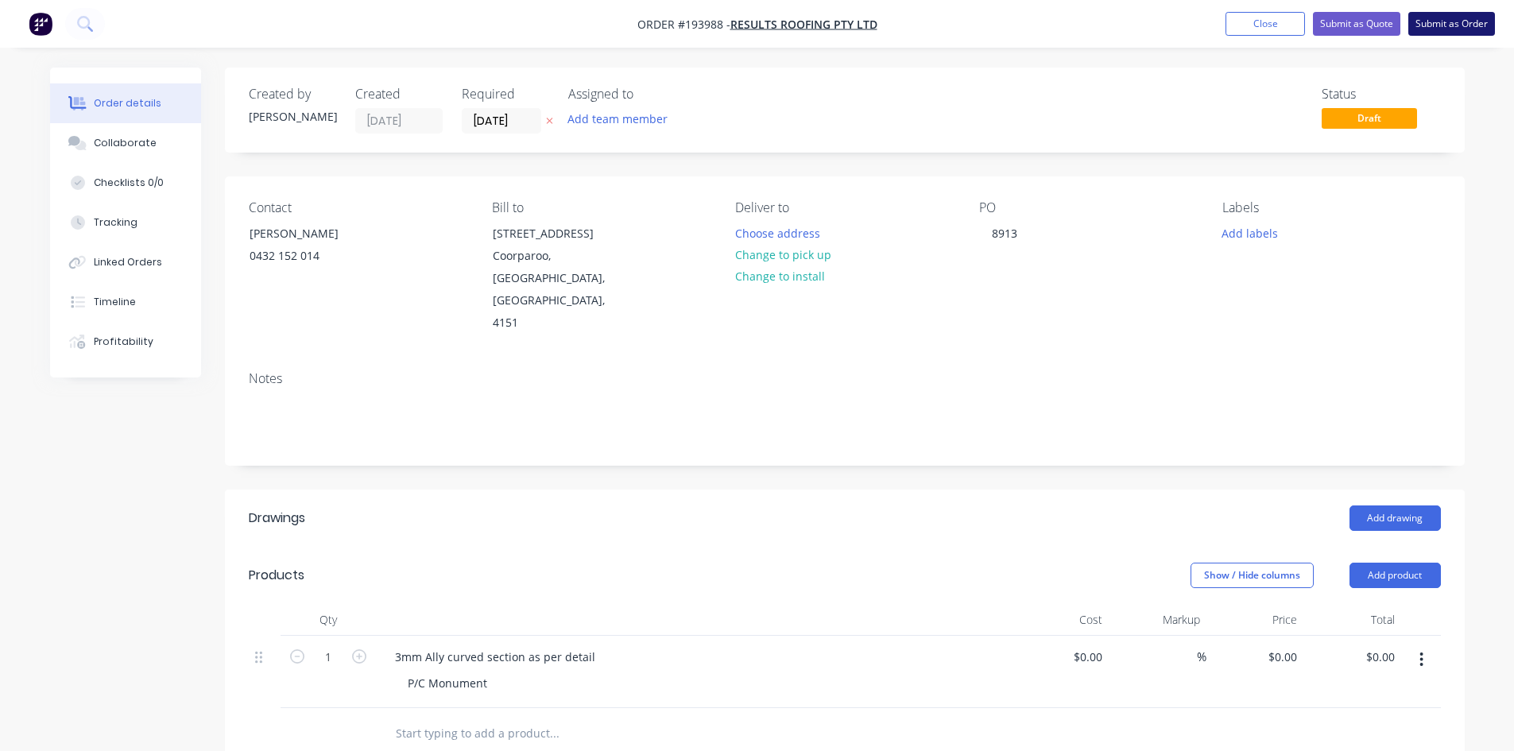
click at [1467, 25] on button "Submit as Order" at bounding box center [1452, 24] width 87 height 24
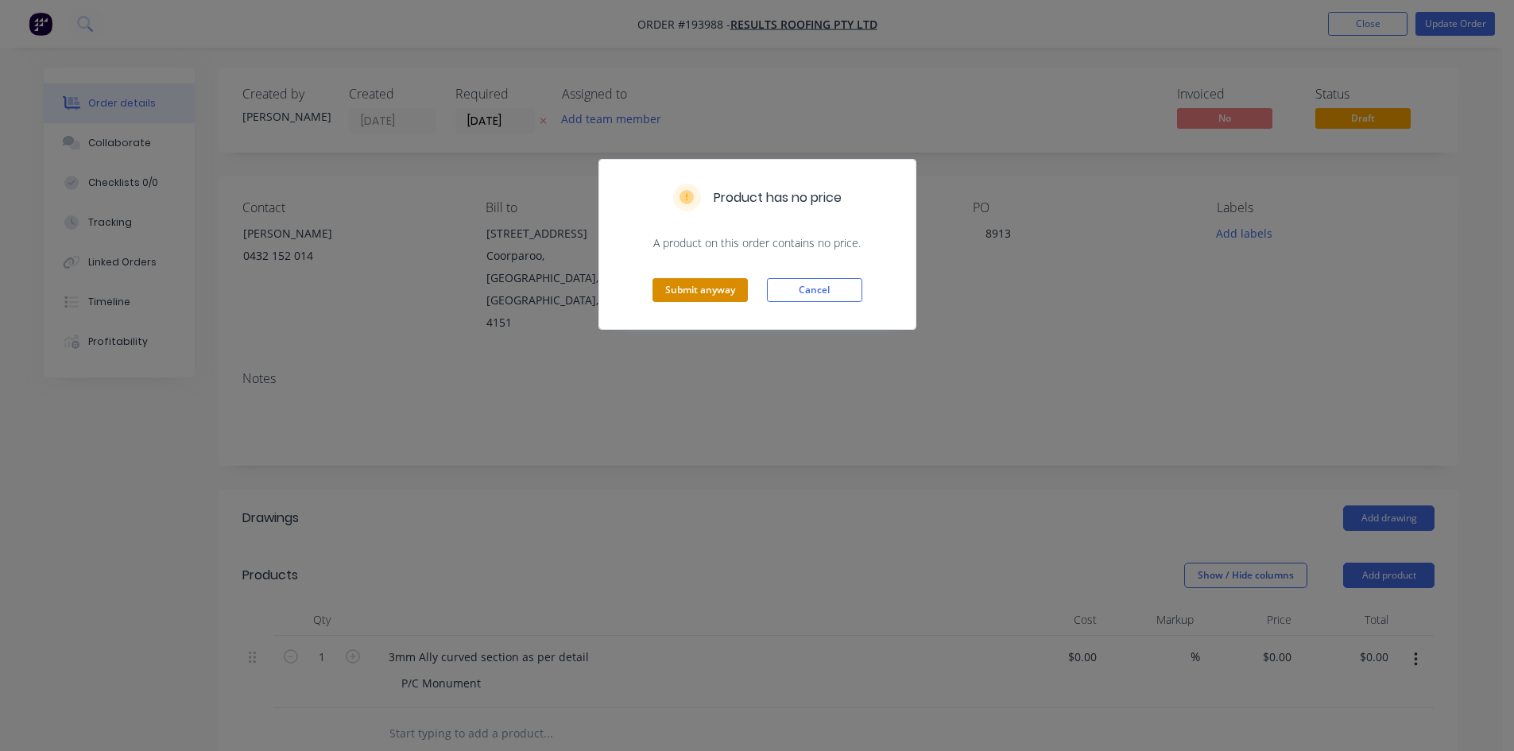
click at [686, 288] on button "Submit anyway" at bounding box center [700, 290] width 95 height 24
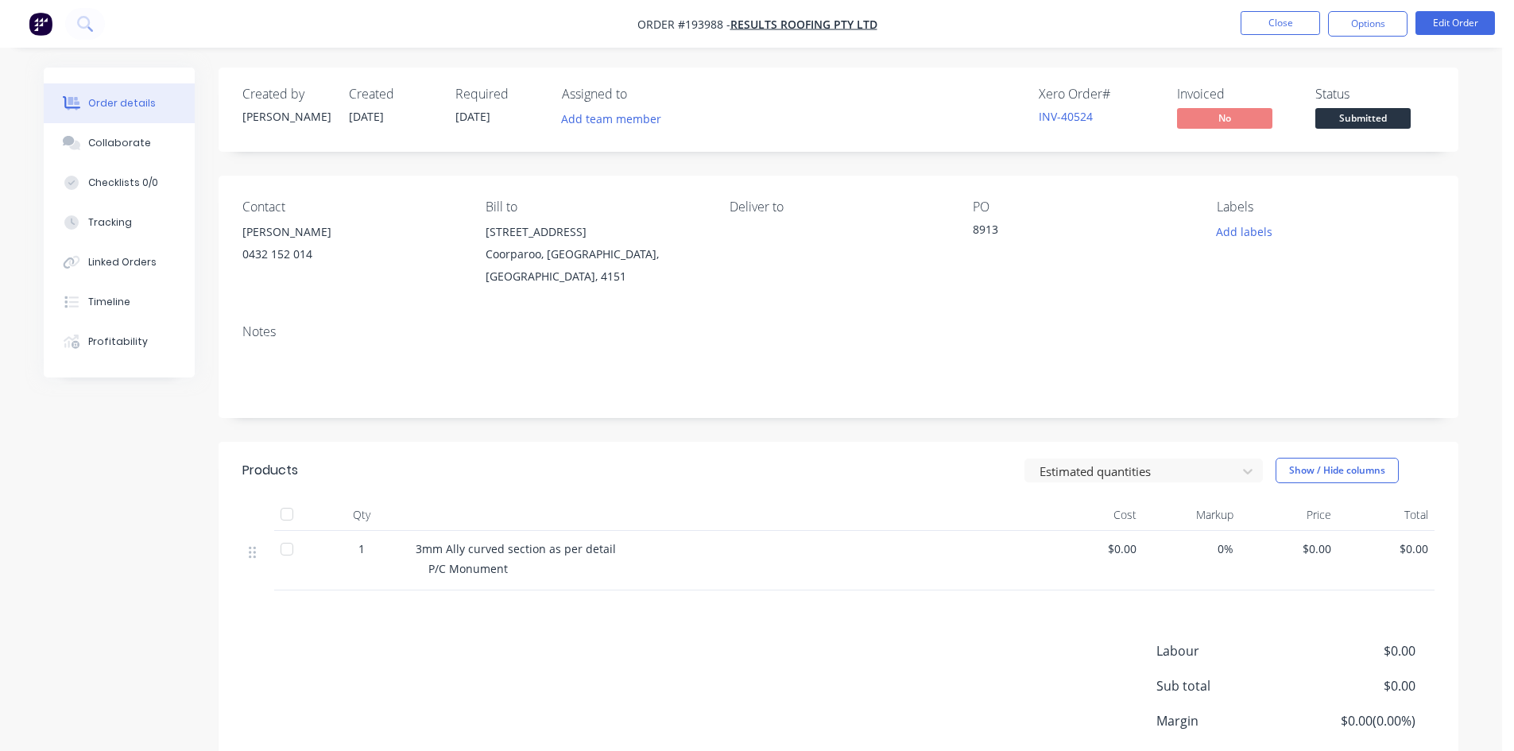
click at [215, 36] on nav "Order #193988 - Results Roofing Pty Ltd Close Options Edit Order" at bounding box center [757, 24] width 1514 height 48
click at [91, 18] on icon at bounding box center [84, 23] width 15 height 15
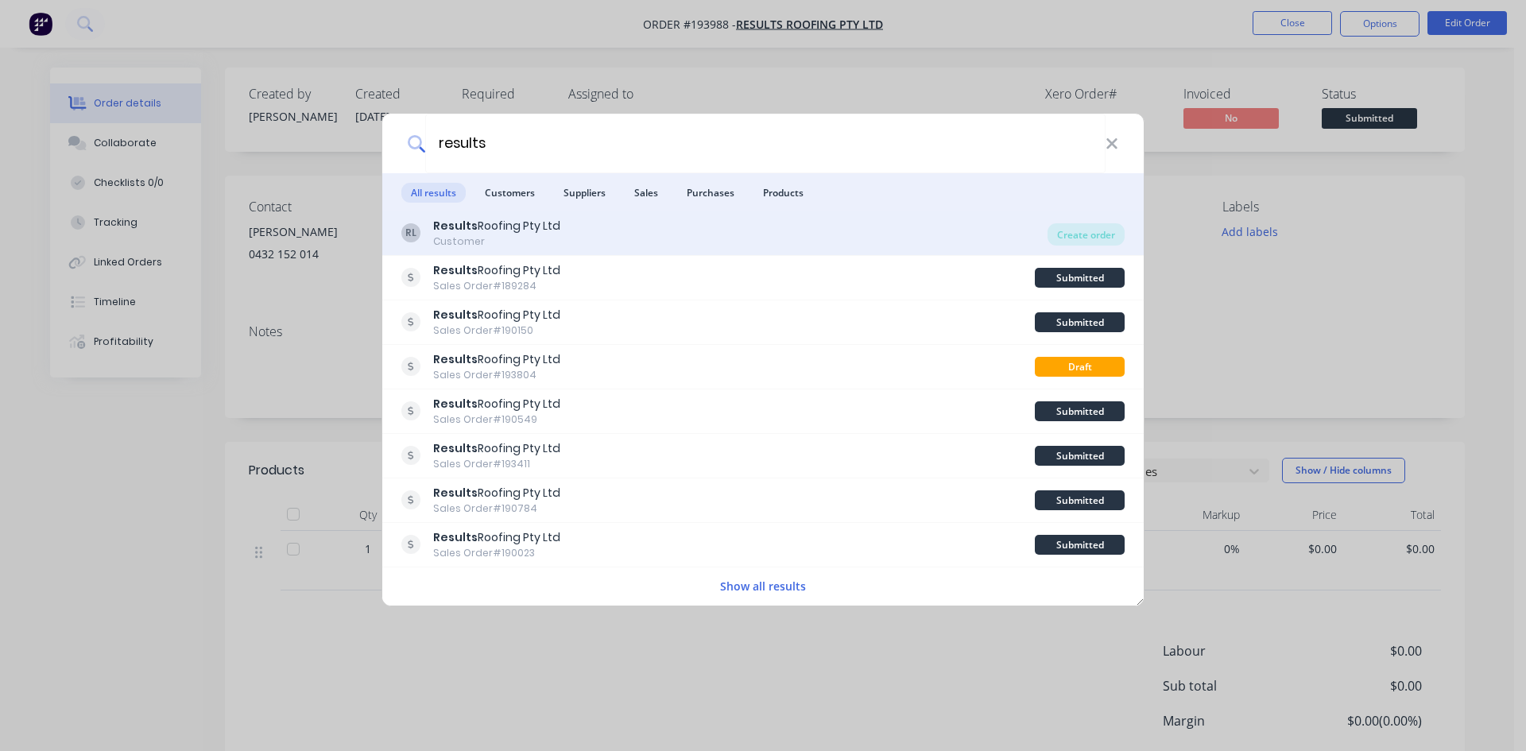
type input "results"
click at [615, 234] on div "RL Results Roofing Pty Ltd Customer" at bounding box center [724, 233] width 646 height 31
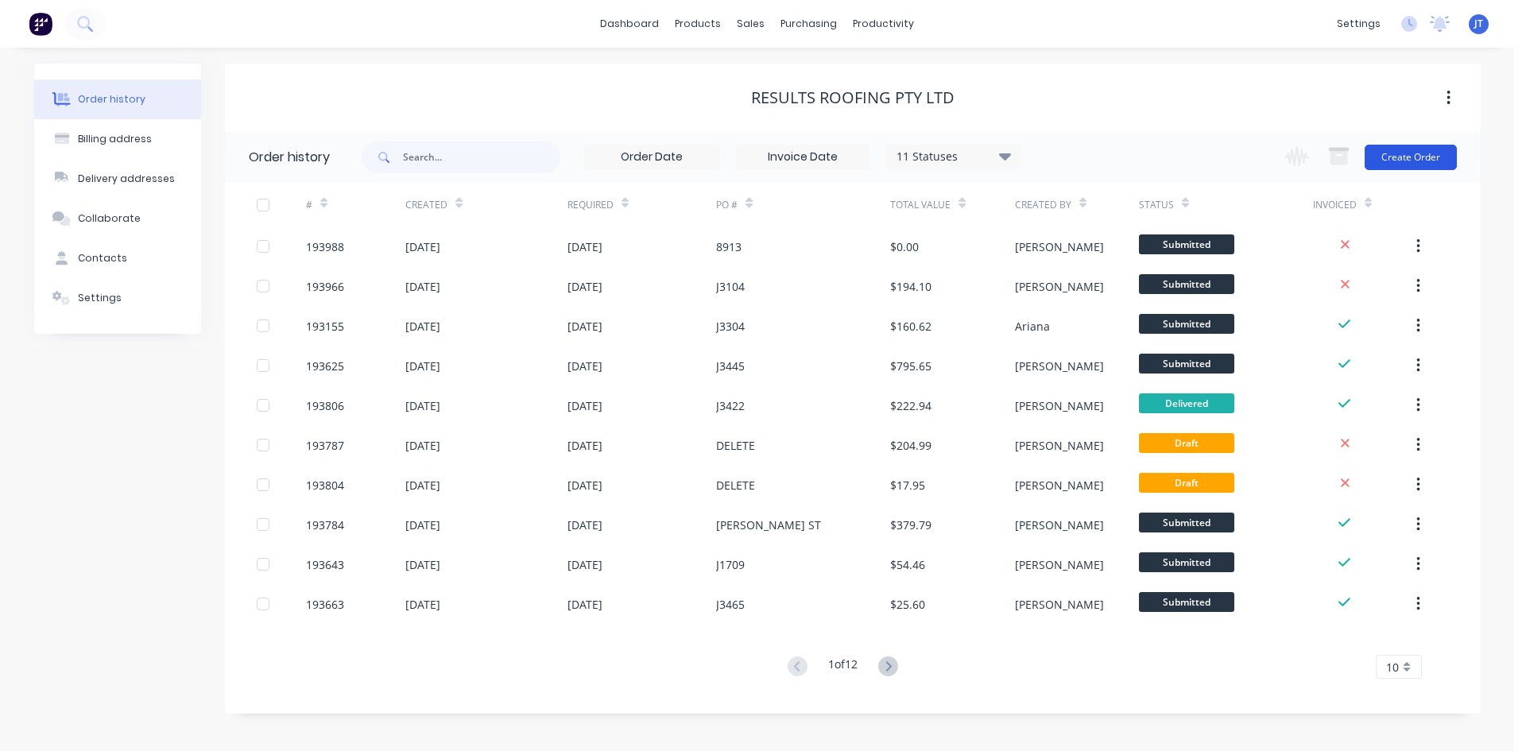
click at [1441, 160] on button "Create Order" at bounding box center [1411, 157] width 92 height 25
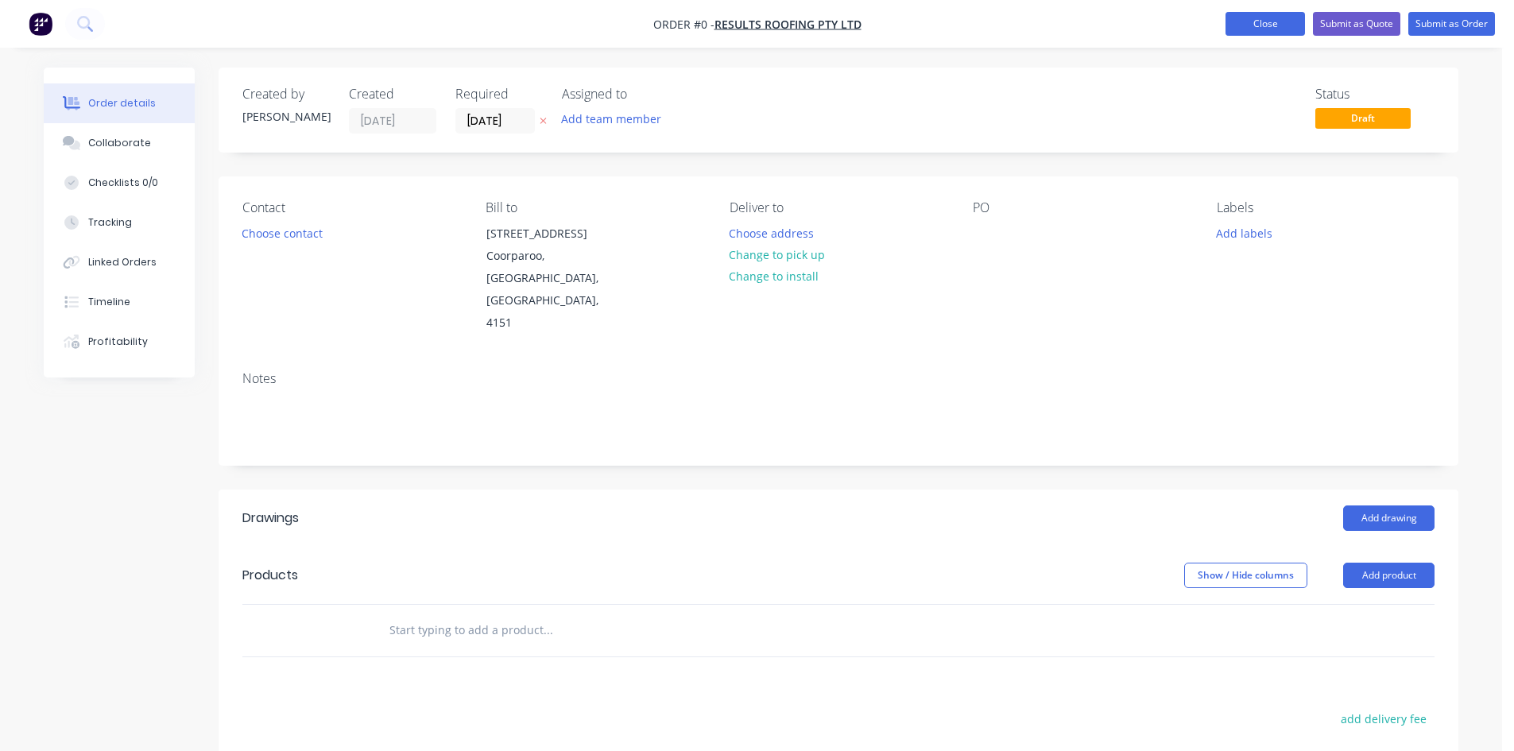
click at [1270, 27] on button "Close" at bounding box center [1265, 24] width 79 height 24
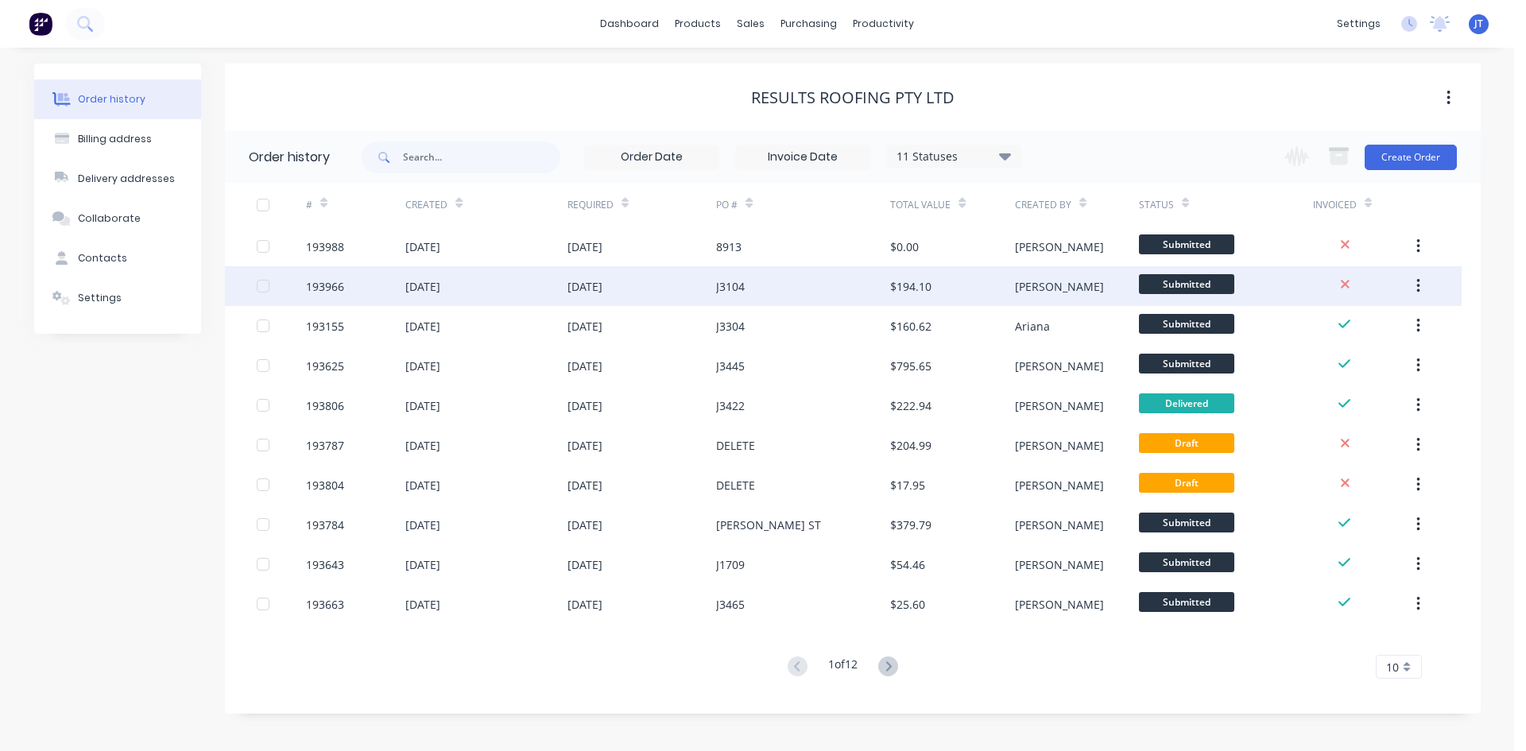
click at [983, 266] on div "$194.10" at bounding box center [952, 286] width 124 height 40
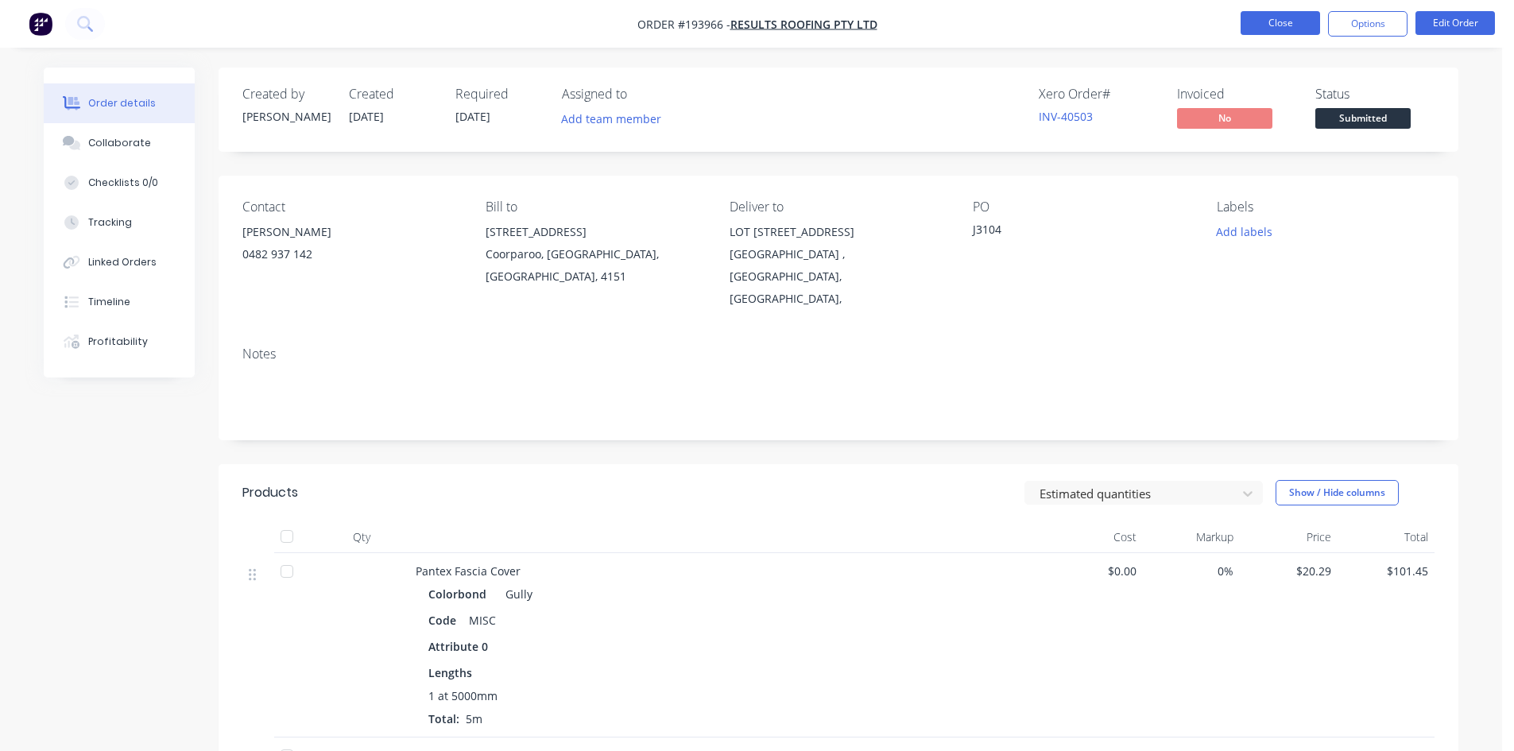
click at [1247, 28] on button "Close" at bounding box center [1280, 23] width 79 height 24
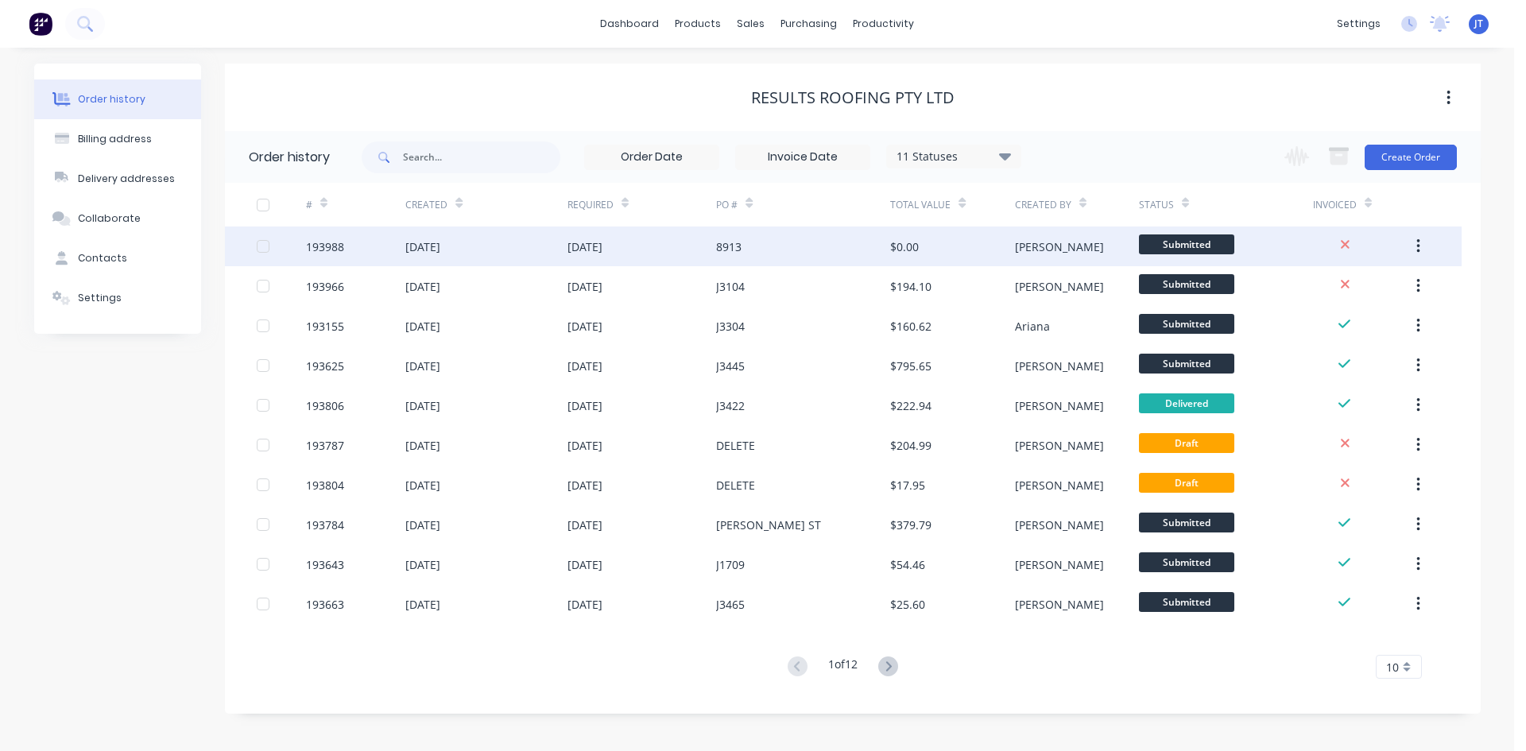
click at [958, 253] on div "$0.00" at bounding box center [952, 247] width 124 height 40
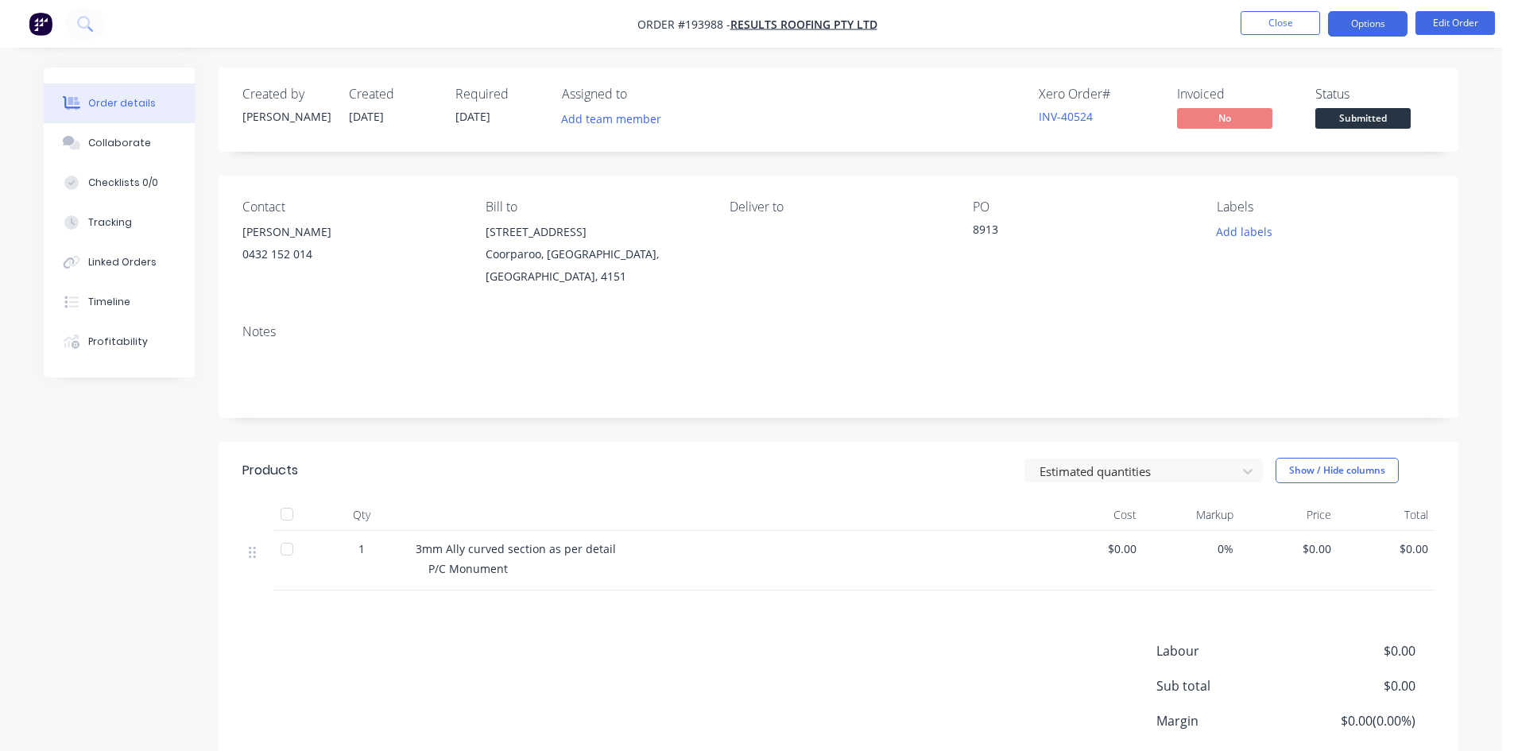
click at [1388, 18] on button "Options" at bounding box center [1367, 23] width 79 height 25
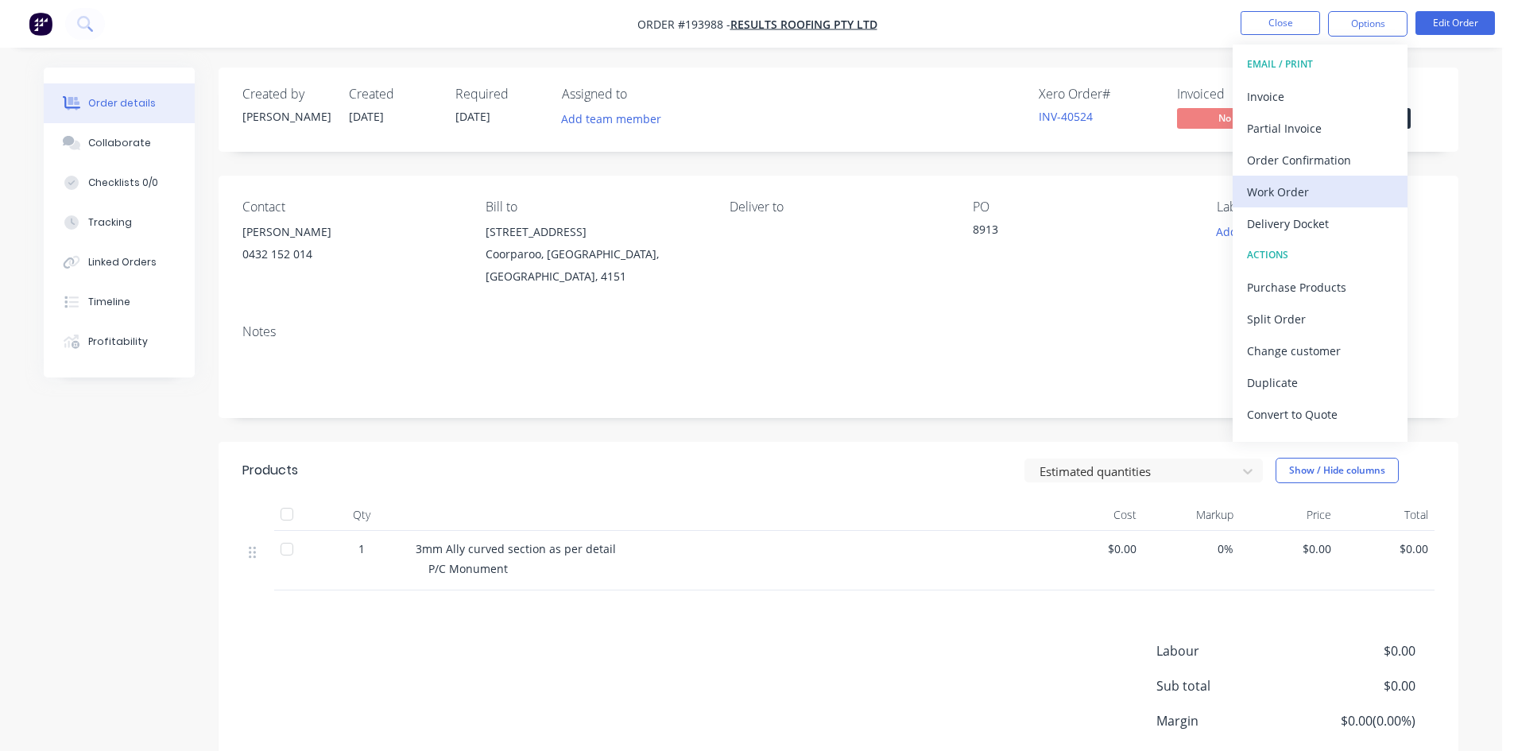
click at [1268, 190] on div "Work Order" at bounding box center [1320, 191] width 146 height 23
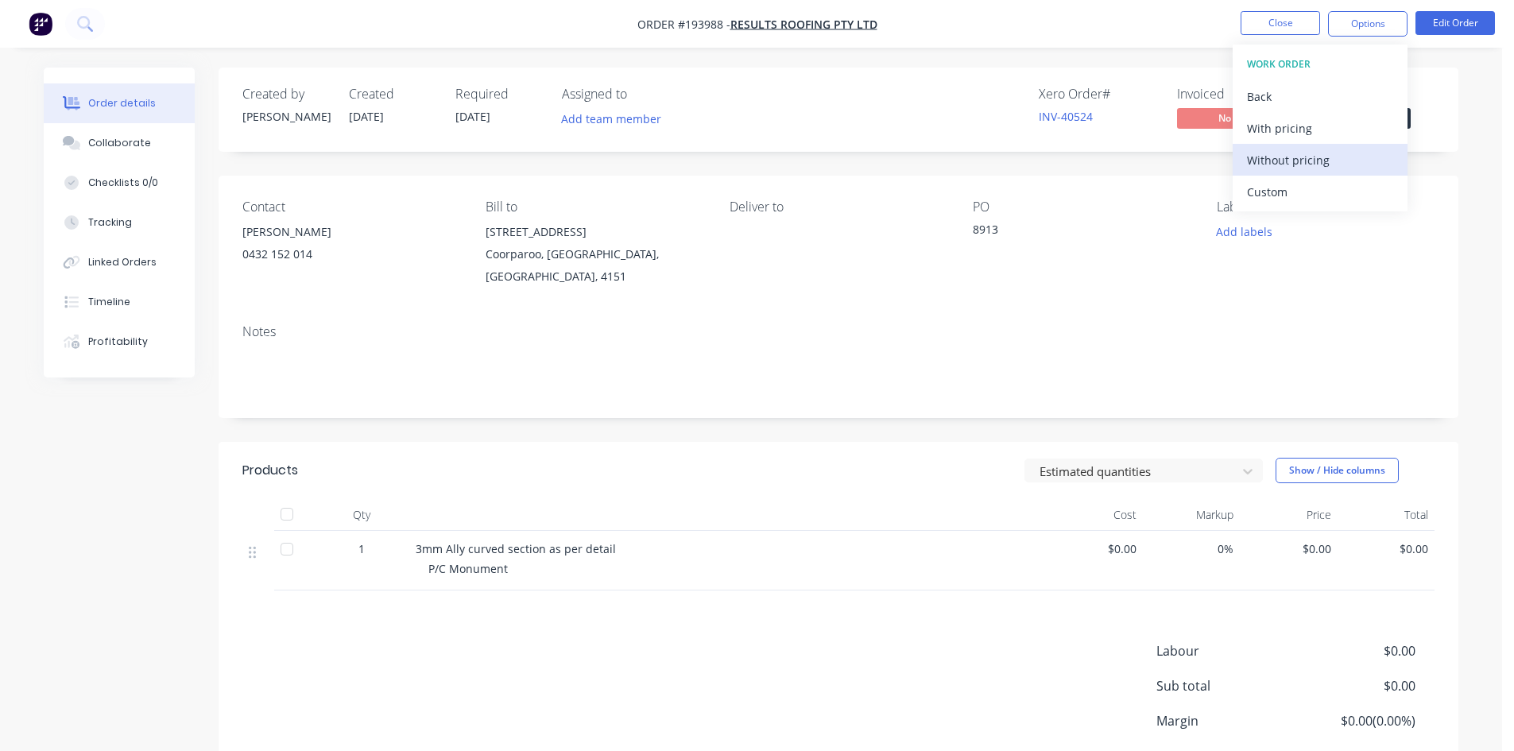
click at [1301, 160] on div "Without pricing" at bounding box center [1320, 160] width 146 height 23
click at [801, 62] on div "Order details Collaborate Checklists 0/0 Tracking Linked Orders Timeline Profit…" at bounding box center [751, 437] width 1503 height 874
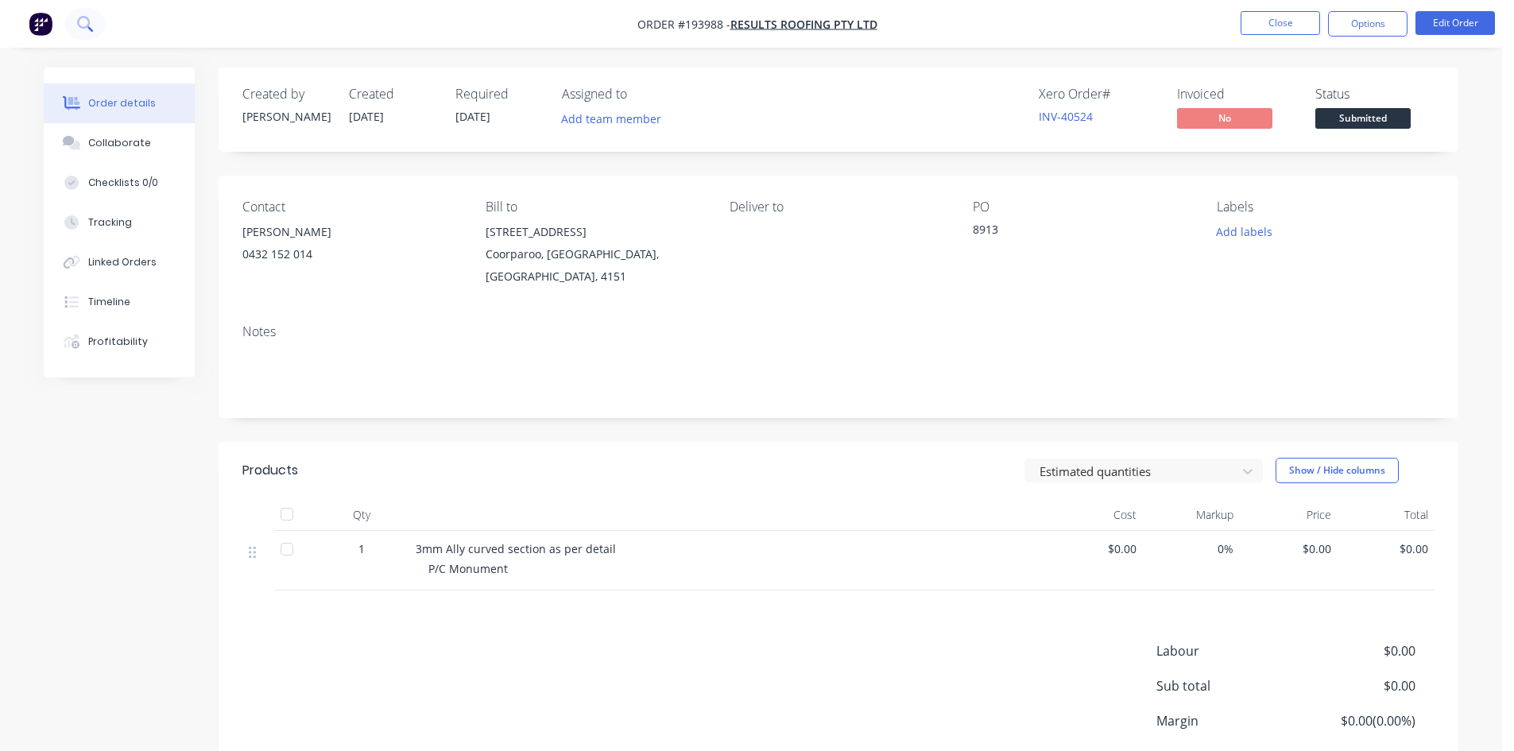
click at [83, 19] on icon at bounding box center [84, 23] width 15 height 15
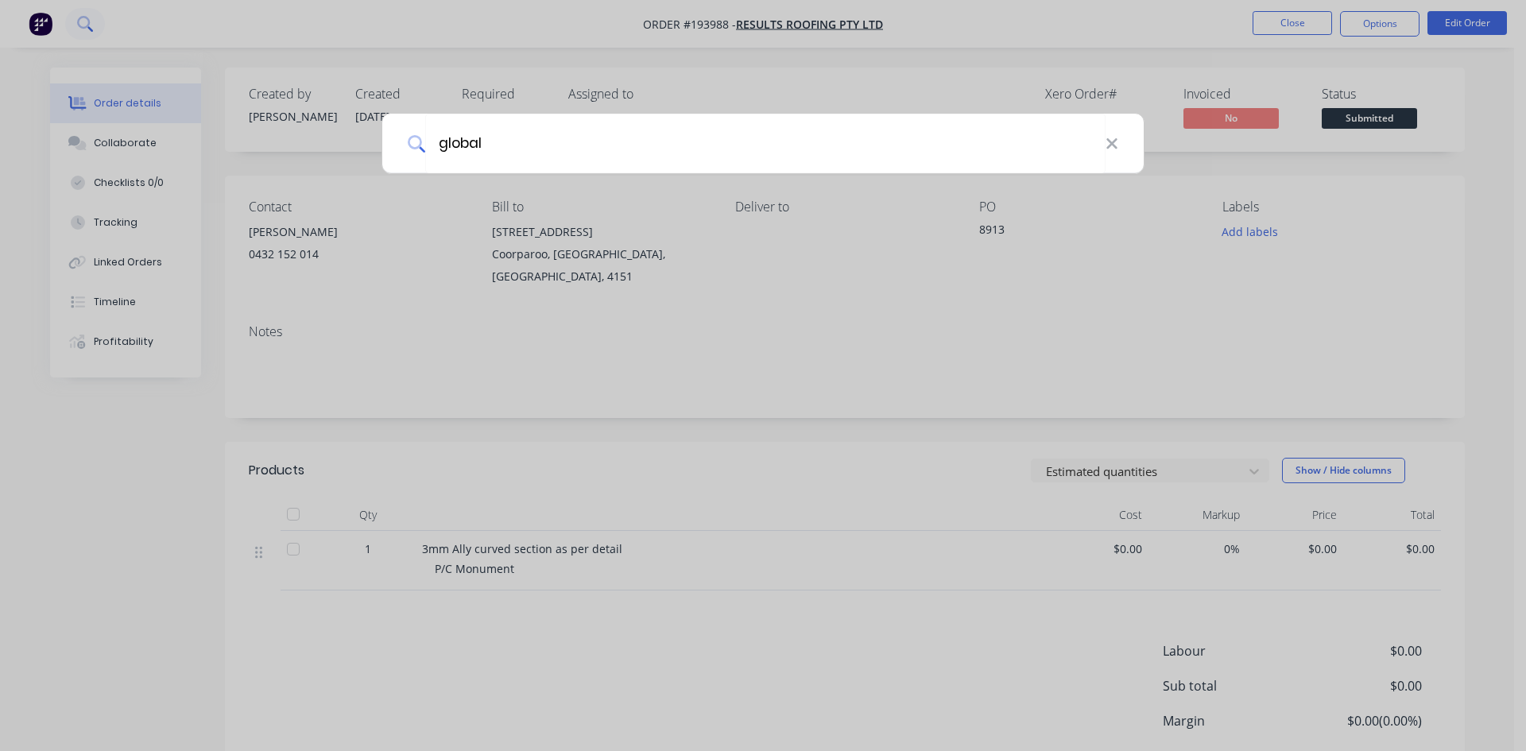
type input "global"
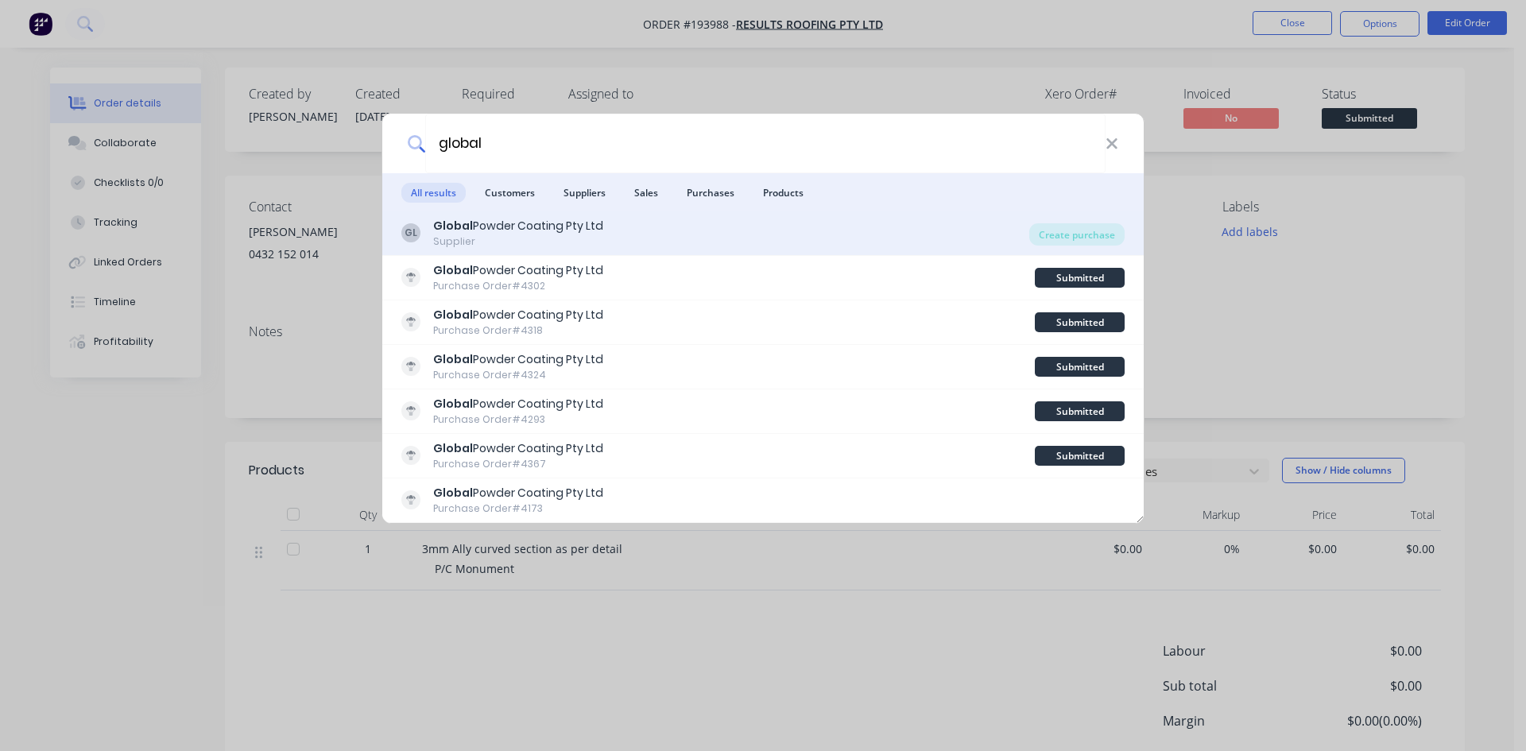
click at [713, 229] on div "GL Global Powder Coating Pty Ltd Supplier" at bounding box center [715, 233] width 628 height 31
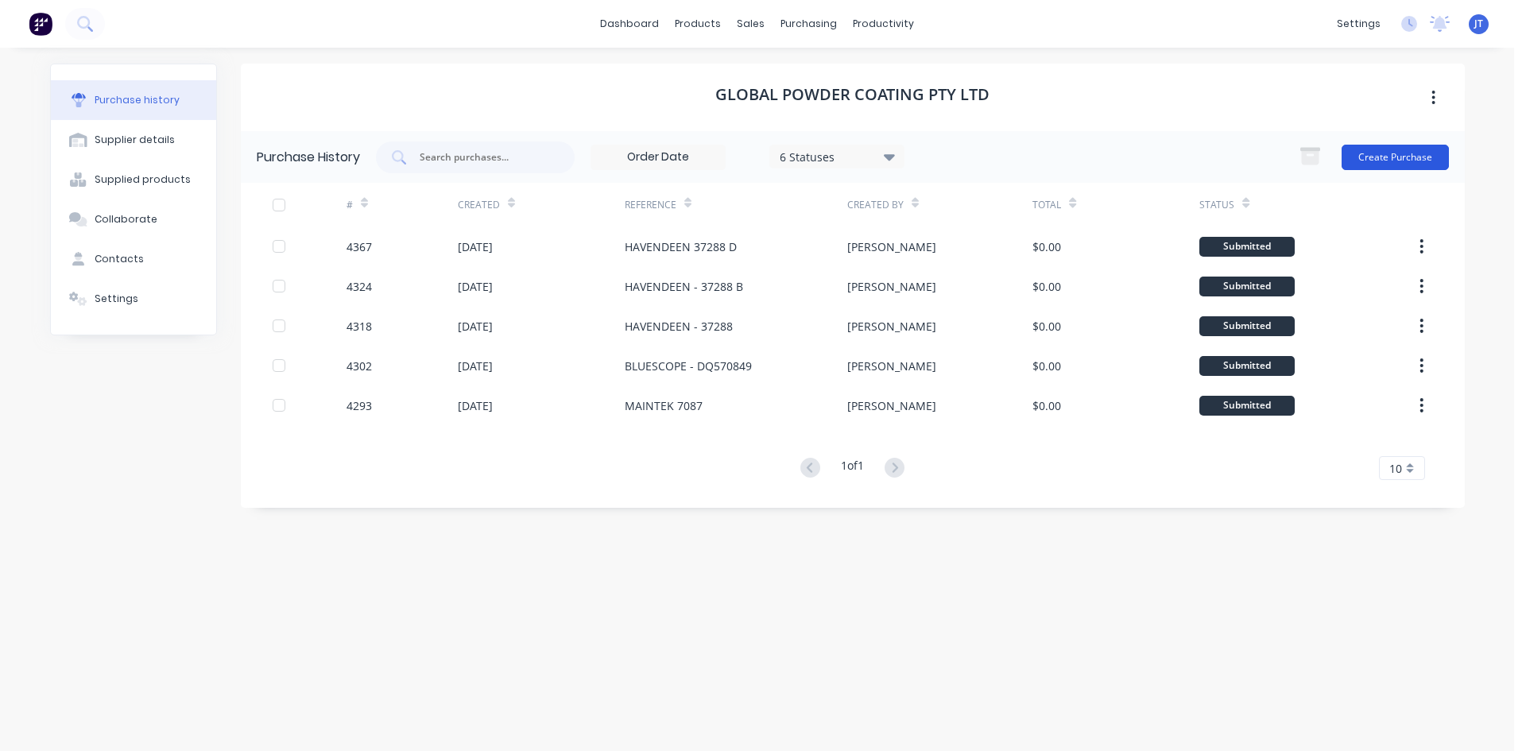
click at [1365, 156] on button "Create Purchase" at bounding box center [1395, 157] width 107 height 25
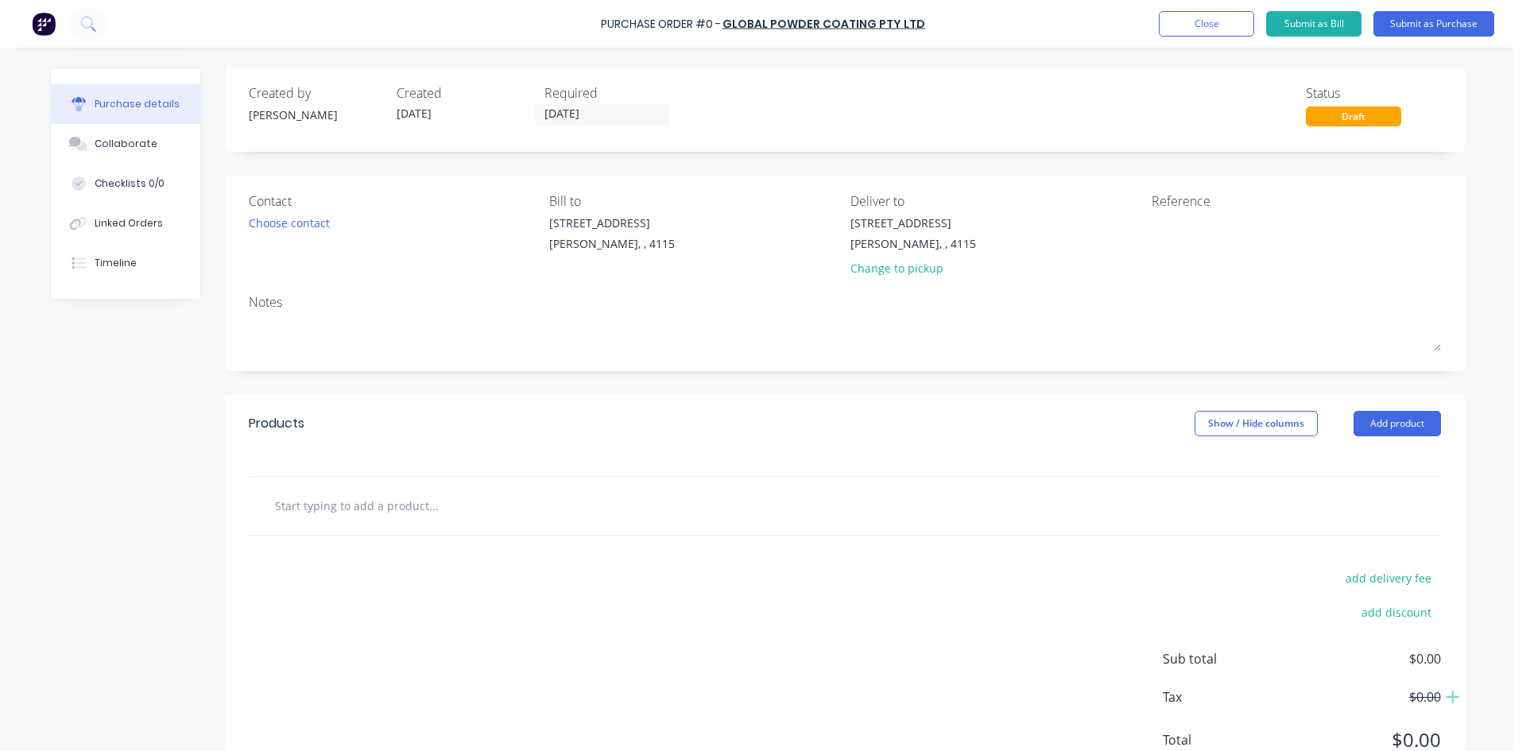
click at [351, 502] on input "text" at bounding box center [433, 506] width 318 height 32
type input "3mm ally curved flashing"
click at [401, 556] on button "Add 3mm ally curved flashing to order" at bounding box center [519, 566] width 477 height 51
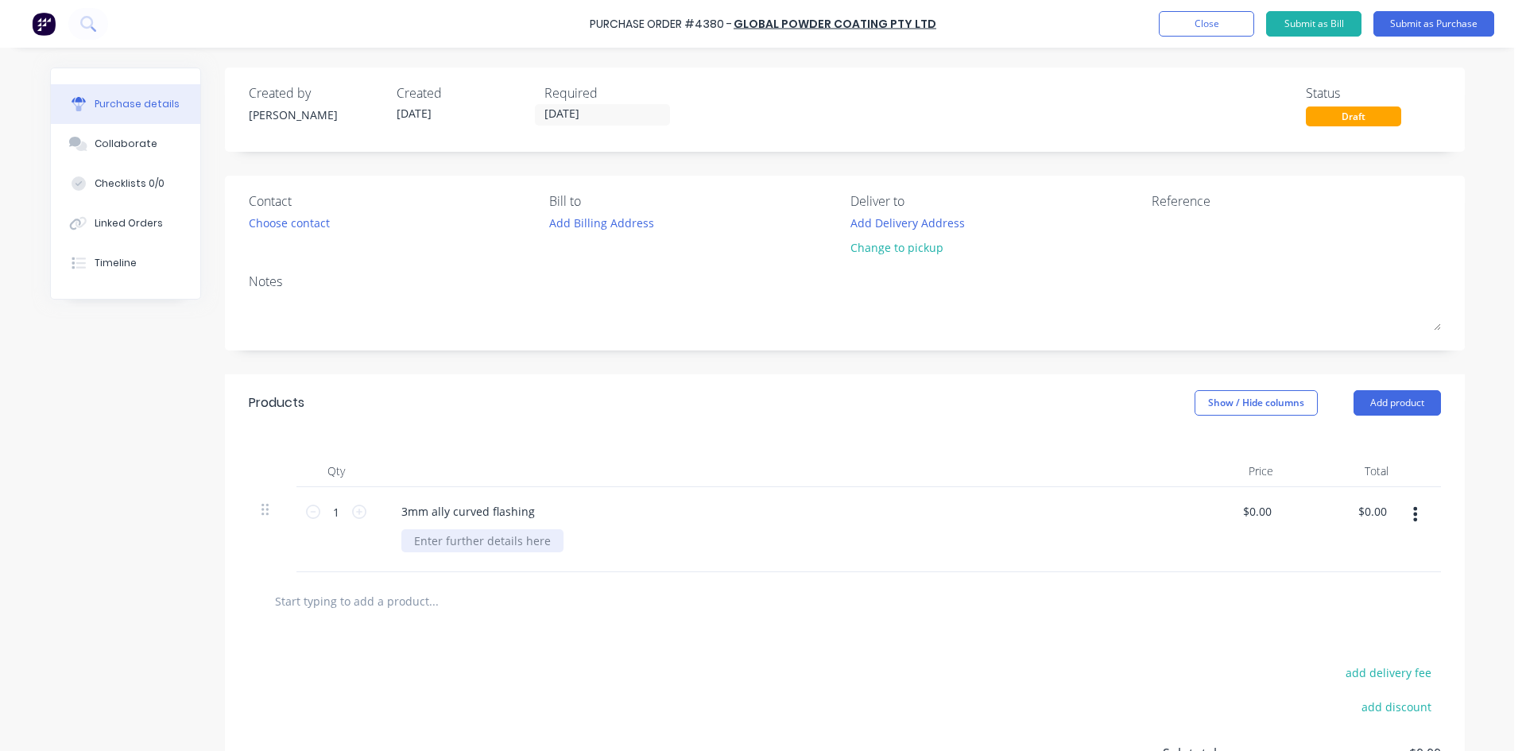
drag, startPoint x: 412, startPoint y: 555, endPoint x: 428, endPoint y: 558, distance: 17.0
click at [413, 556] on div "Purchase details Collaborate Checklists 0/0 Linked Orders Timeline Created by […" at bounding box center [757, 352] width 1447 height 672
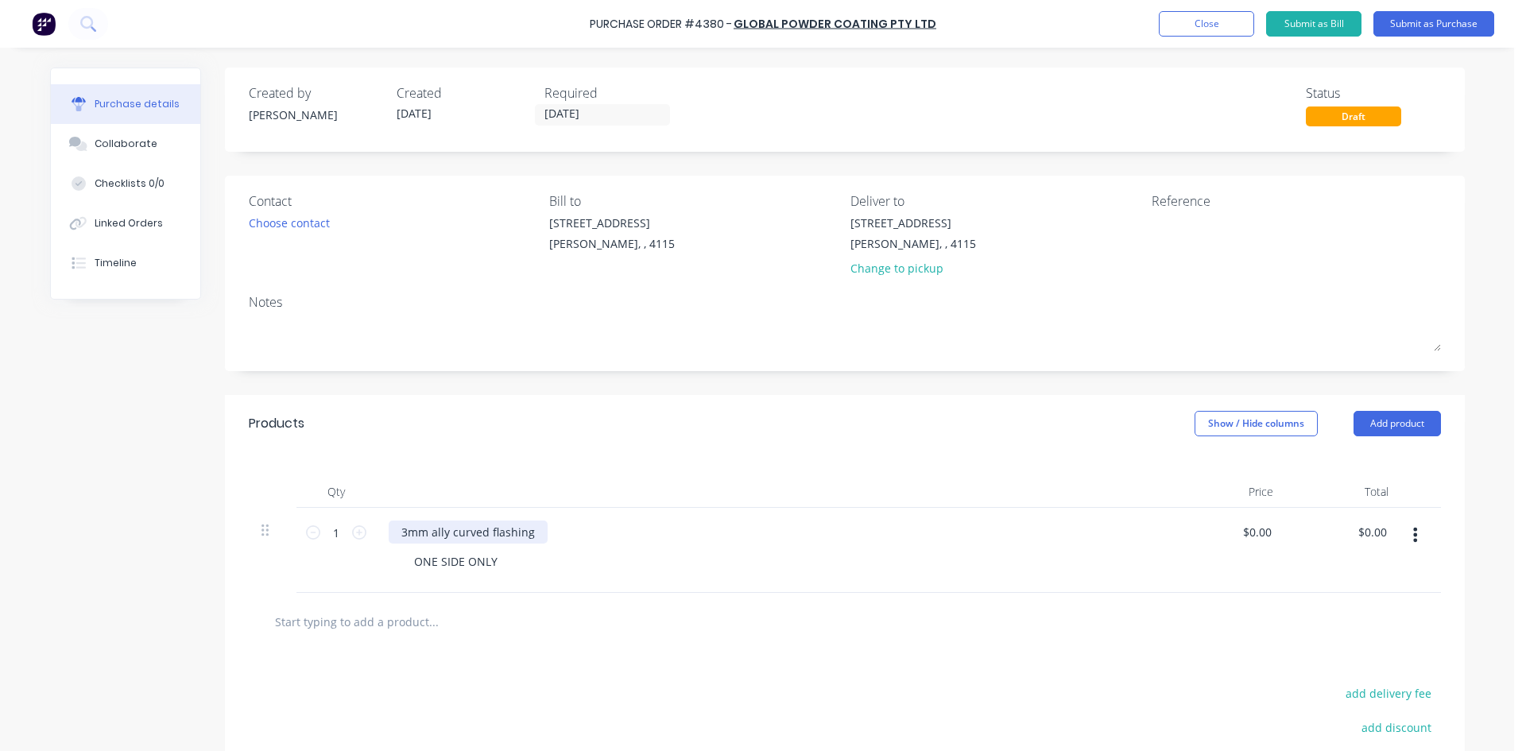
click at [529, 536] on div "3mm ally curved flashing" at bounding box center [468, 532] width 159 height 23
click at [517, 568] on div "ONE SIDE ONLY" at bounding box center [779, 561] width 757 height 23
drag, startPoint x: 498, startPoint y: 560, endPoint x: 288, endPoint y: 587, distance: 211.6
click at [316, 579] on div "1 1 3mm ally curved flashing - Coat OUTSIDE ONLY ONE SIDE ONLY $0.00 $0.00 $0.0…" at bounding box center [845, 550] width 1192 height 85
click at [552, 616] on input "text" at bounding box center [433, 622] width 318 height 32
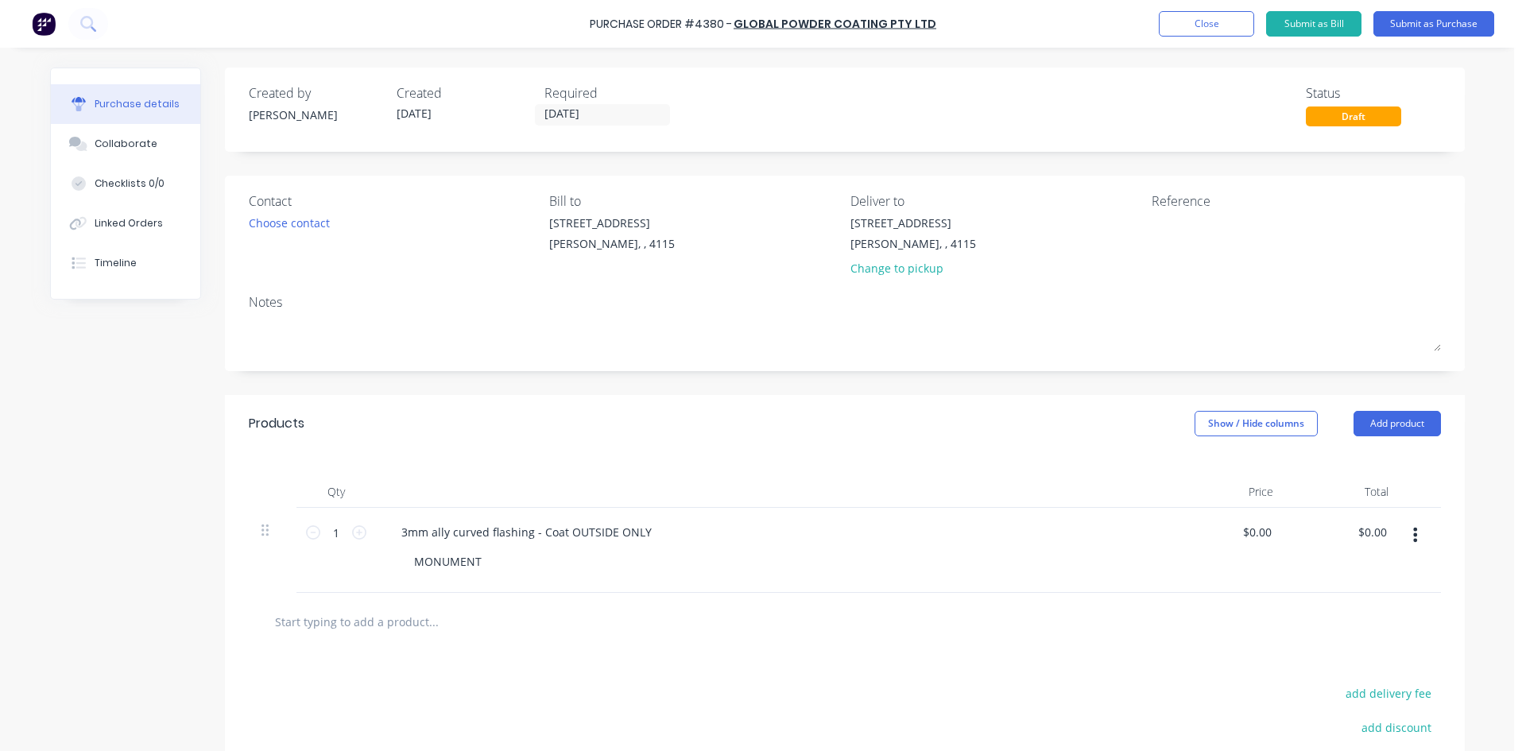
click at [1088, 444] on div "Products Show / Hide columns Add product" at bounding box center [845, 423] width 1240 height 57
click at [613, 113] on input "[DATE]" at bounding box center [603, 115] width 134 height 20
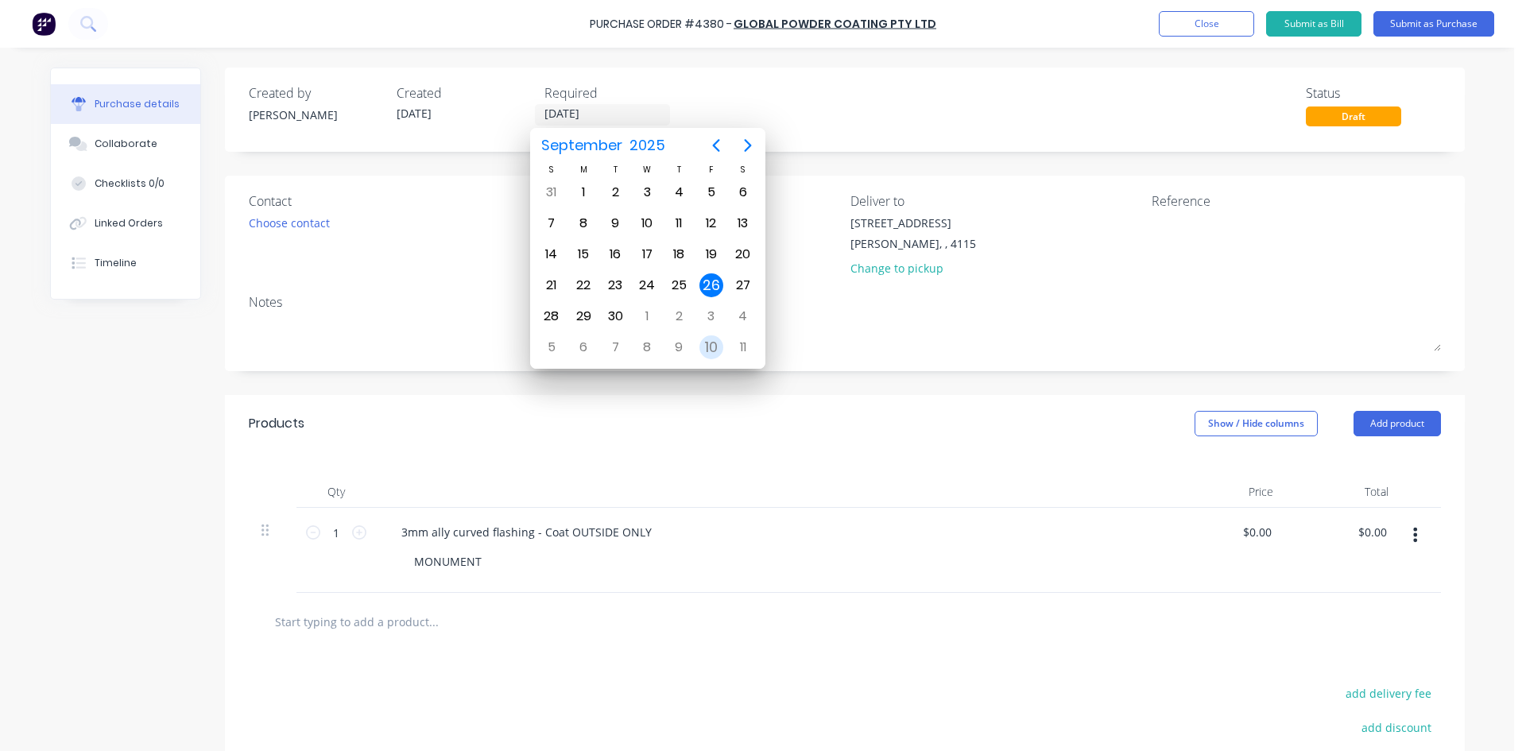
click at [710, 342] on div "10" at bounding box center [712, 347] width 24 height 24
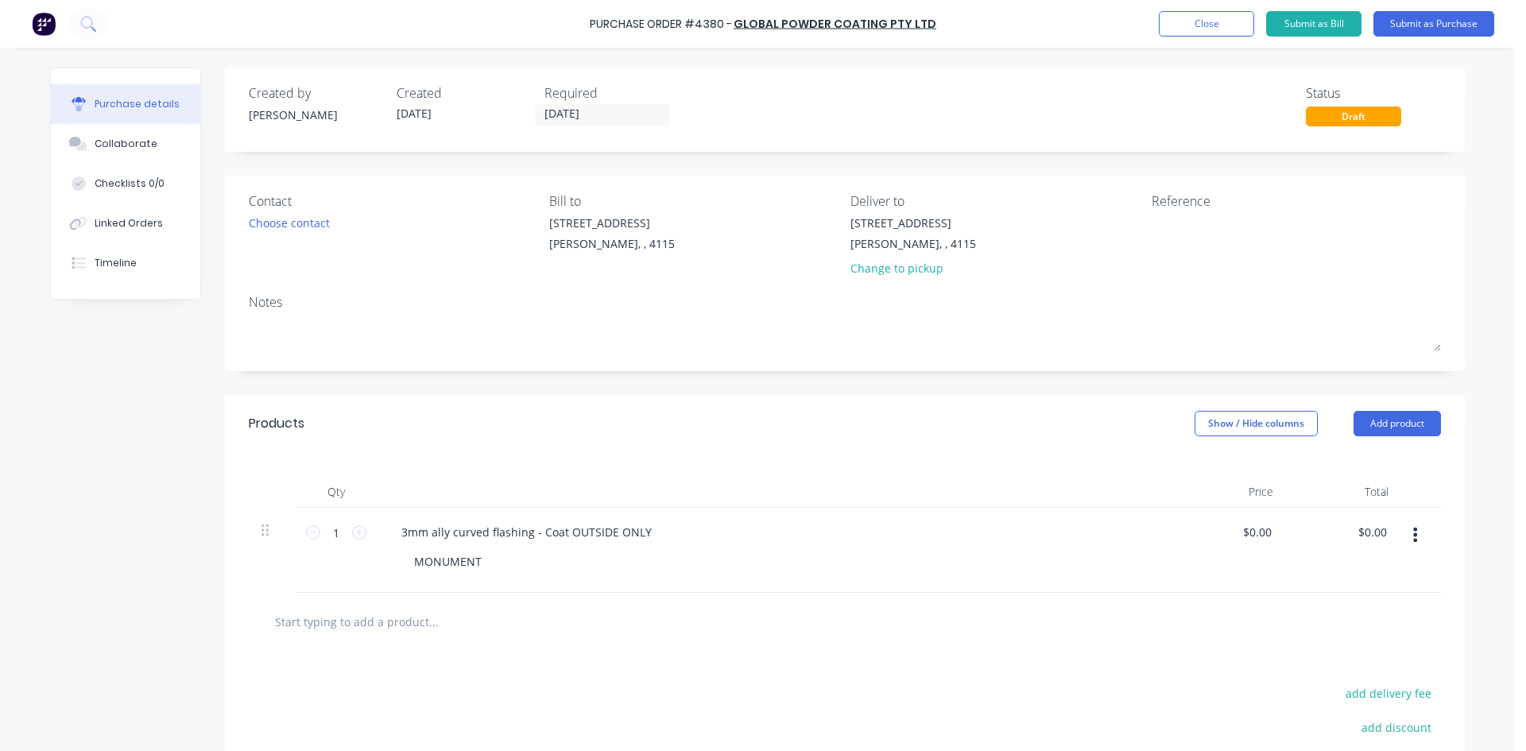
drag, startPoint x: 592, startPoint y: 119, endPoint x: 623, endPoint y: 134, distance: 34.1
click at [594, 118] on input "[DATE]" at bounding box center [603, 115] width 134 height 20
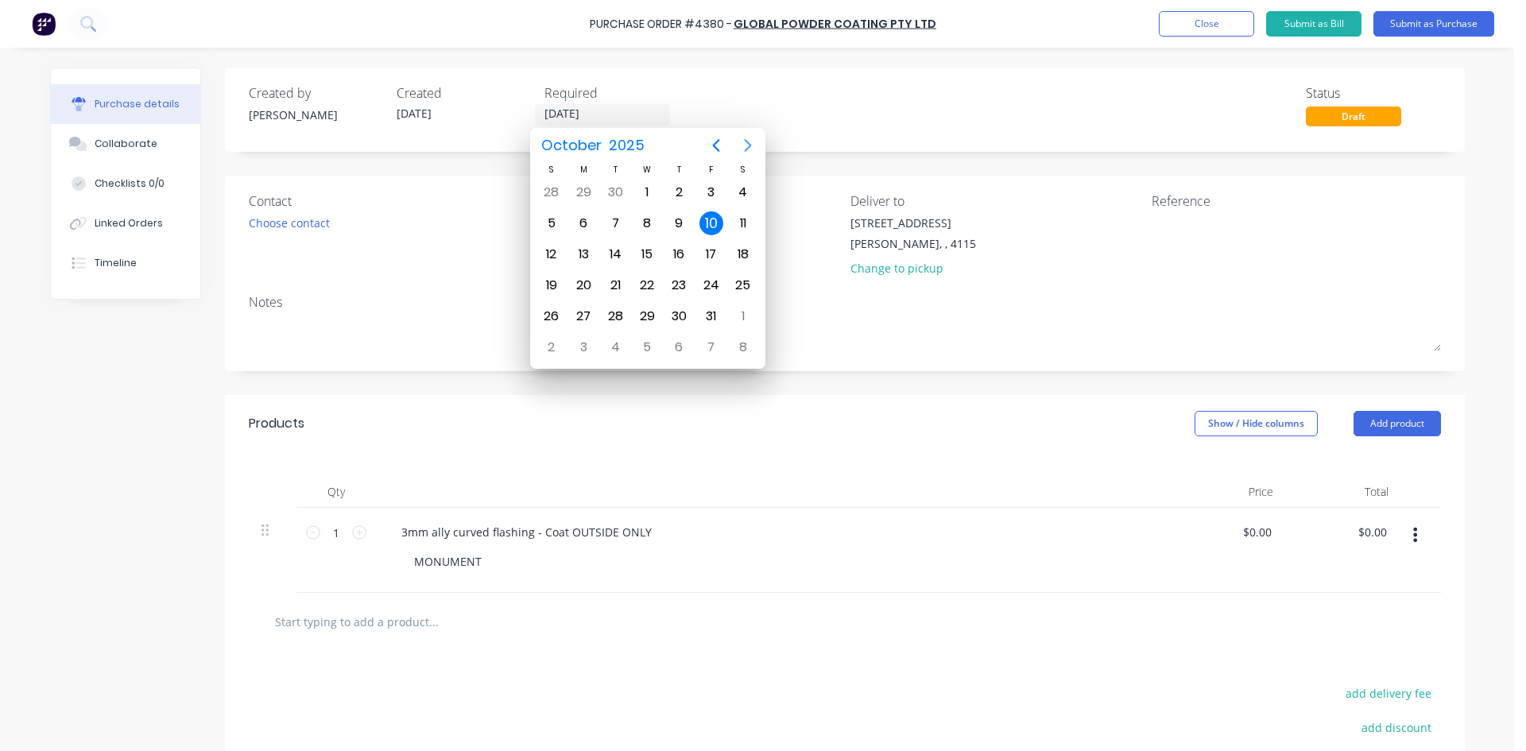
click at [749, 146] on icon "Next page" at bounding box center [747, 145] width 7 height 13
click at [710, 145] on icon "Previous page" at bounding box center [716, 145] width 19 height 19
click at [618, 257] on div "14" at bounding box center [615, 254] width 24 height 24
type input "[DATE]"
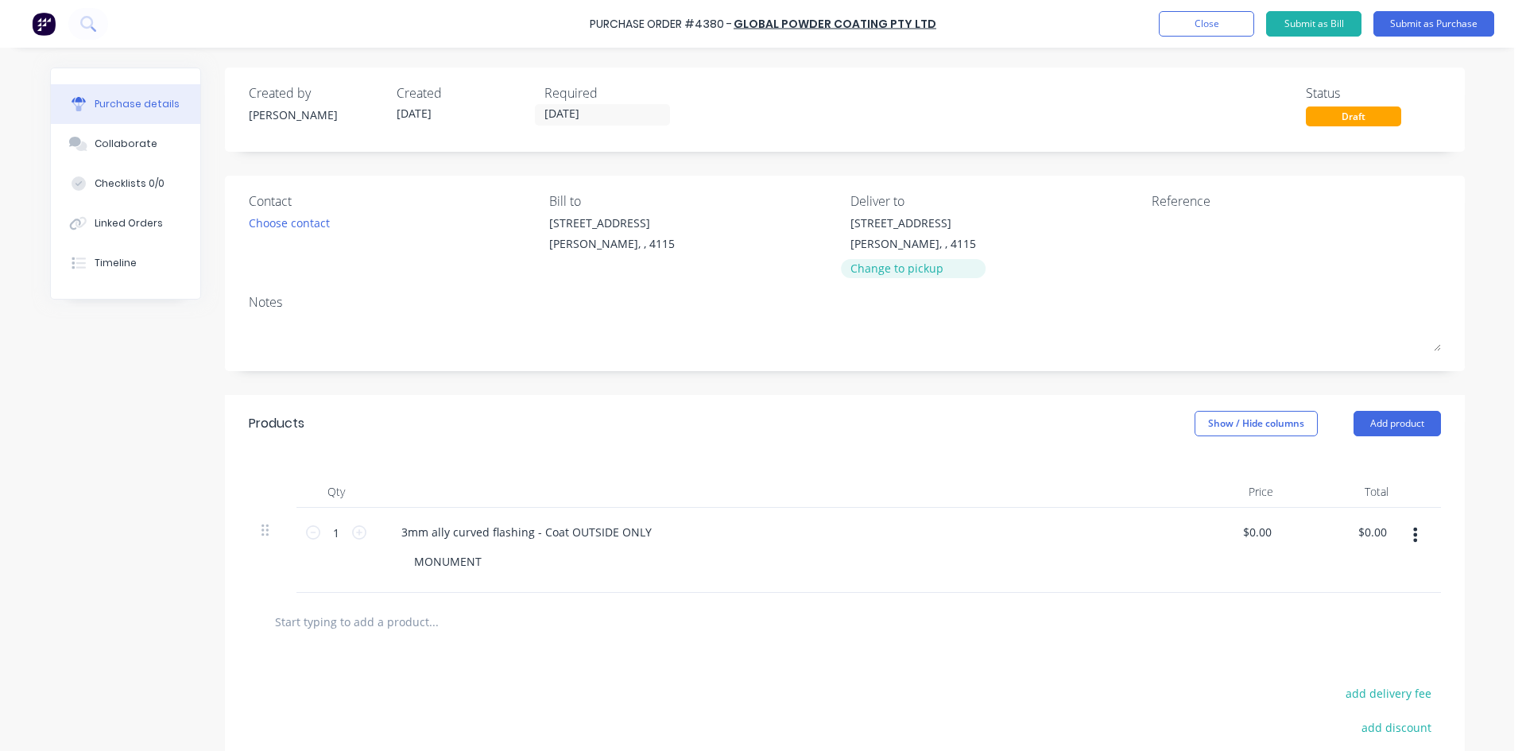
click at [874, 270] on div "Change to pickup" at bounding box center [914, 268] width 126 height 17
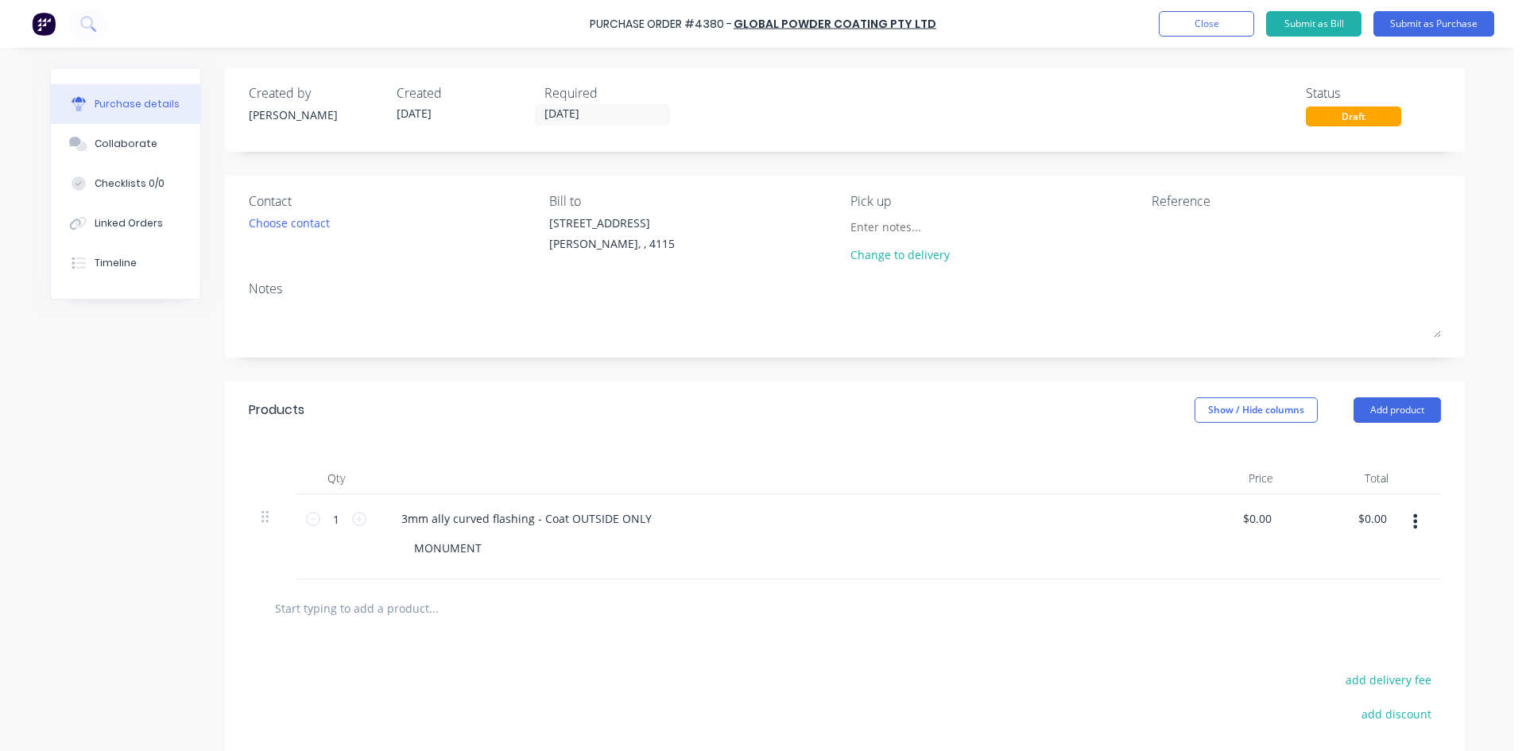
click at [1132, 132] on div "Created by [PERSON_NAME] Created [DATE] Required [DATE] Status Draft" at bounding box center [845, 110] width 1240 height 84
click at [1444, 26] on button "Submit as Purchase" at bounding box center [1434, 23] width 121 height 25
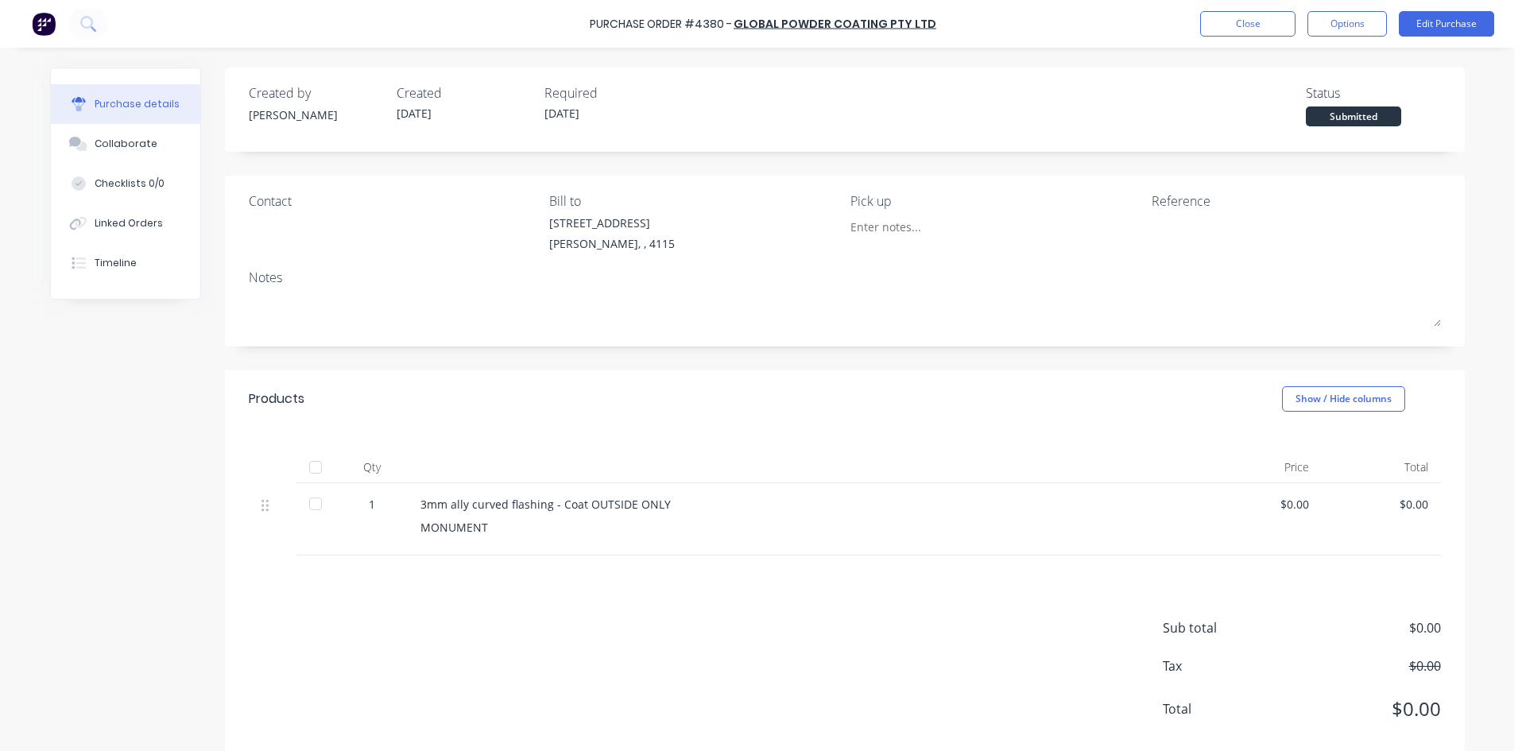
click at [1347, 37] on div "Purchase Order #4380 - Global Powder Coating Pty Ltd Close Options Edit Purchase" at bounding box center [763, 24] width 1526 height 48
click at [1340, 27] on button "Options" at bounding box center [1347, 23] width 79 height 25
click at [1297, 65] on div "Print / Email" at bounding box center [1312, 64] width 122 height 23
click at [1313, 142] on button "Without pricing" at bounding box center [1311, 128] width 151 height 32
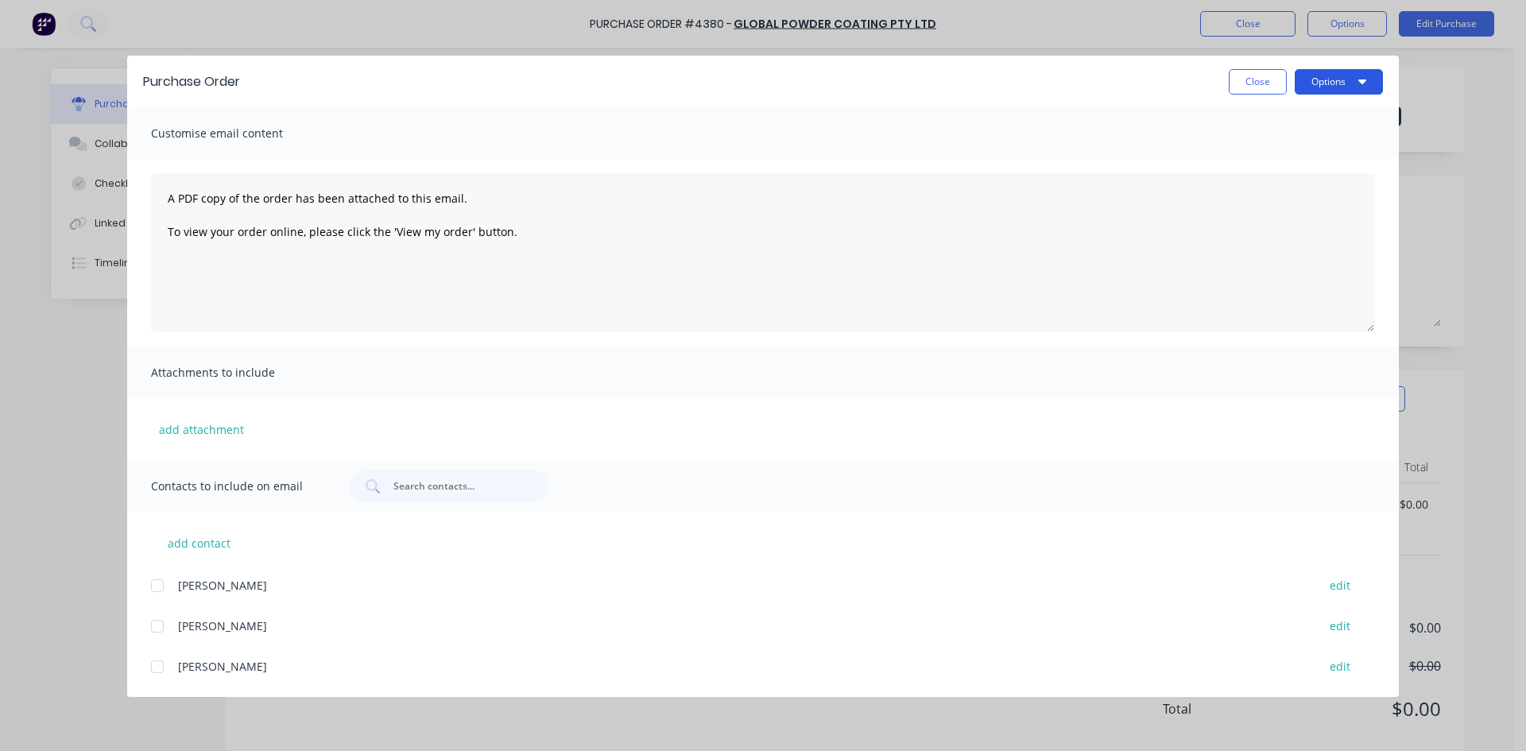
click at [1337, 79] on button "Options" at bounding box center [1339, 81] width 88 height 25
click at [1336, 120] on div "Preview" at bounding box center [1308, 122] width 122 height 23
click at [223, 28] on div "Purchase Order Close Options Customise email content A PDF copy of the order ha…" at bounding box center [763, 375] width 1526 height 751
click at [1350, 92] on button "Options" at bounding box center [1339, 81] width 88 height 25
click at [1339, 126] on div "Preview" at bounding box center [1308, 122] width 122 height 23
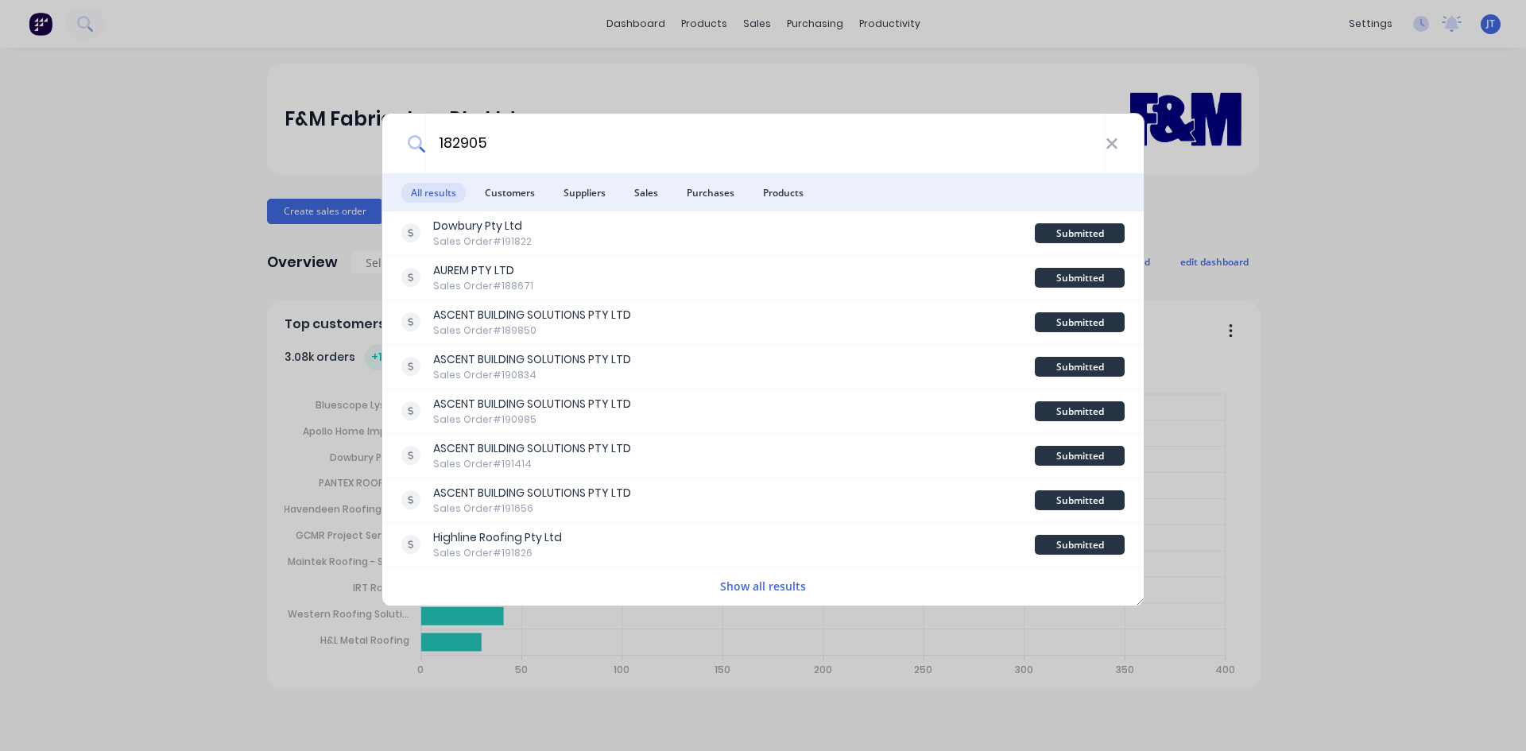
type input "182905"
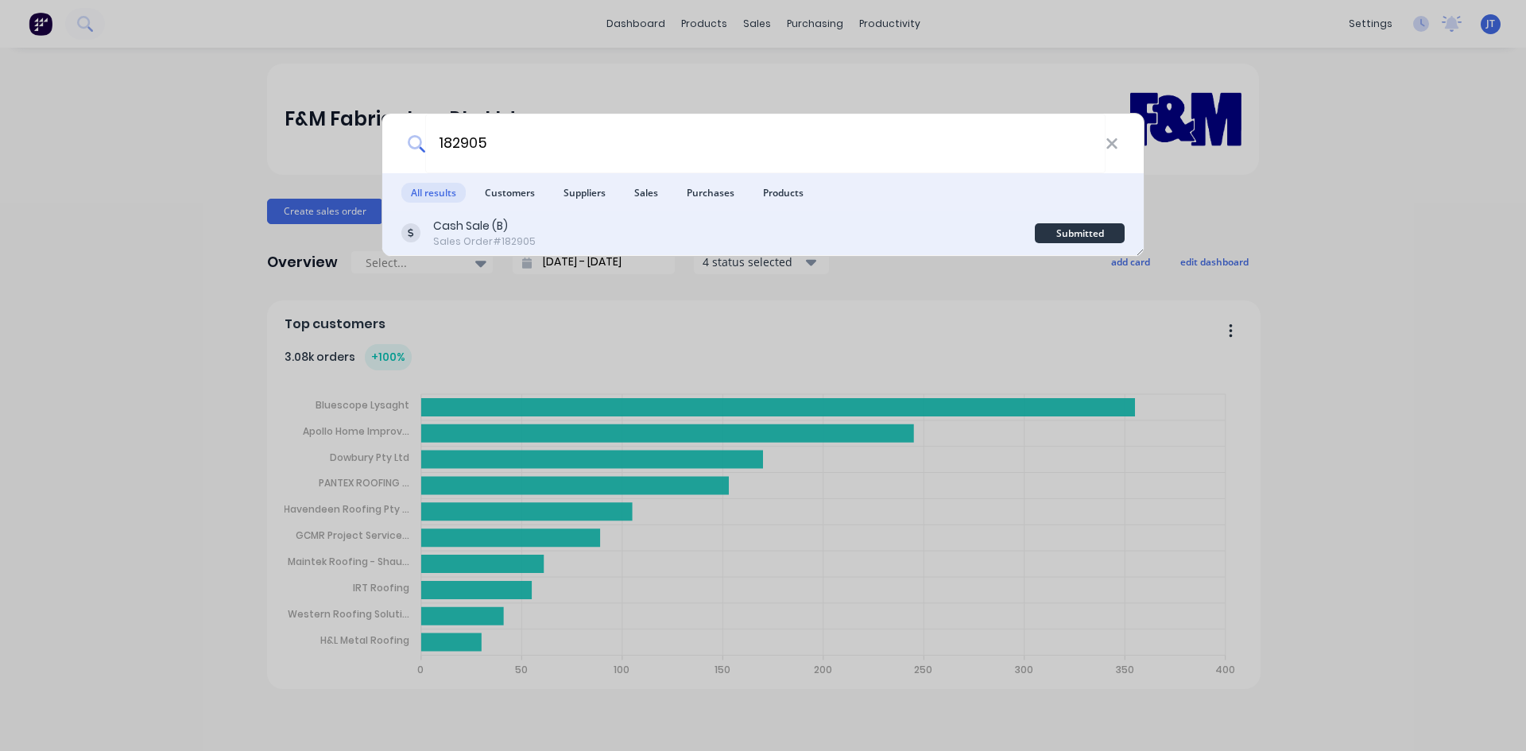
click at [719, 254] on div "Cash Sale (B) Sales Order #182905 Submitted" at bounding box center [763, 233] width 762 height 45
click at [725, 238] on div "Cash Sale (B) Sales Order #182905" at bounding box center [718, 233] width 634 height 31
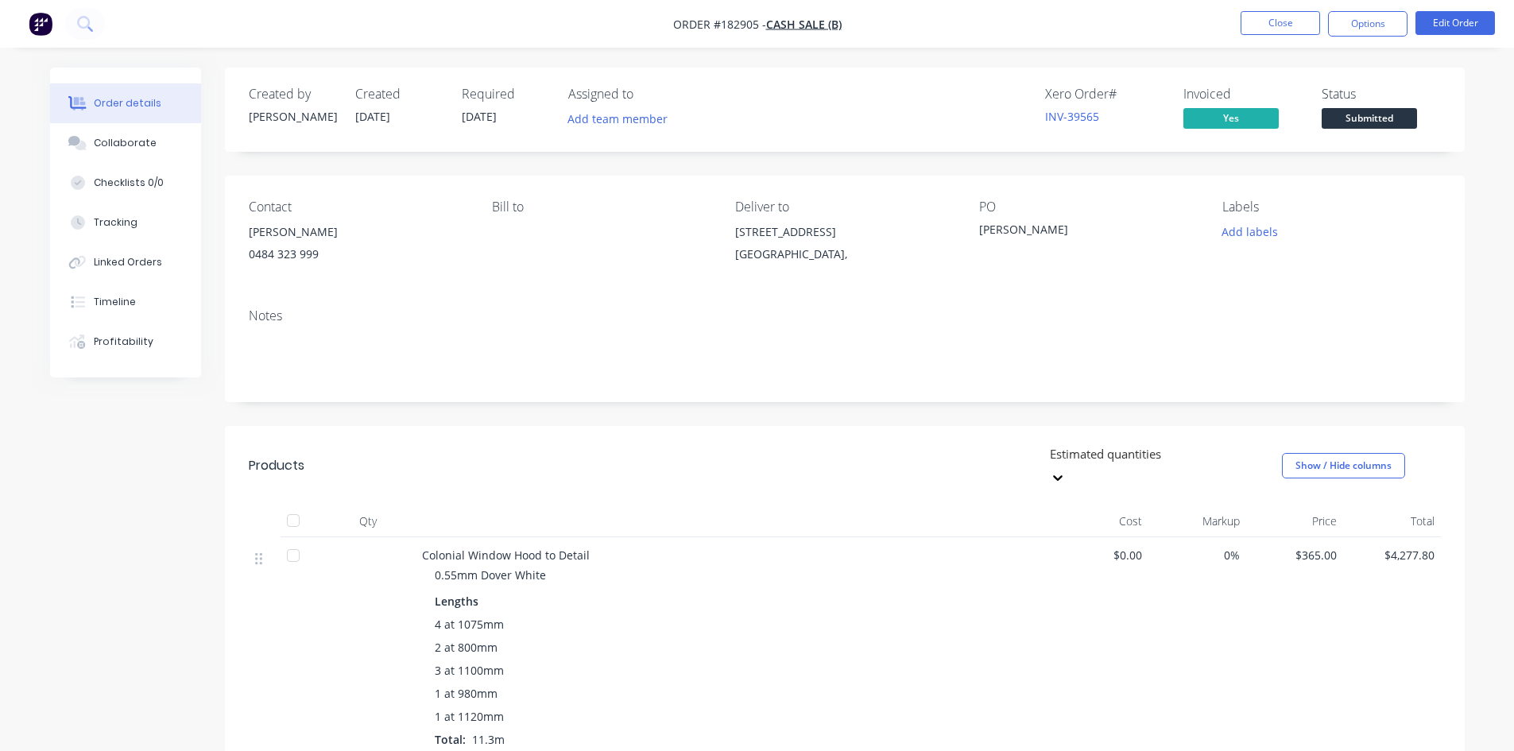
drag, startPoint x: 661, startPoint y: 190, endPoint x: 679, endPoint y: 158, distance: 36.7
click at [661, 189] on div "Contact [PERSON_NAME] [PHONE_NUMBER] Bill to Deliver to [STREET_ADDRESS] GRASSI…" at bounding box center [845, 236] width 1240 height 120
click at [964, 405] on div "Created by [PERSON_NAME] Created [DATE] Required [DATE] Assigned to Add team me…" at bounding box center [845, 589] width 1240 height 1042
click at [1274, 14] on button "Close" at bounding box center [1280, 23] width 79 height 24
